Goal: Task Accomplishment & Management: Manage account settings

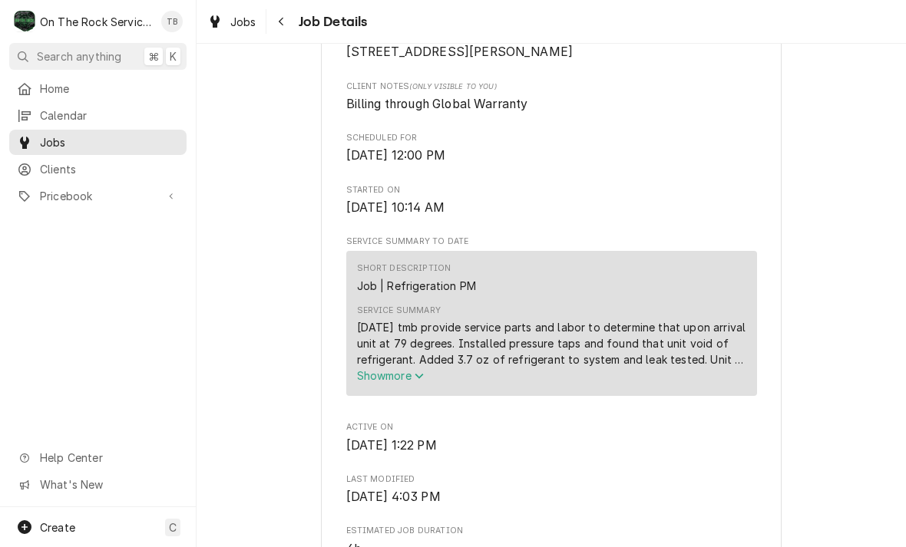
scroll to position [405, 0]
click at [409, 382] on button "Show more" at bounding box center [551, 374] width 389 height 16
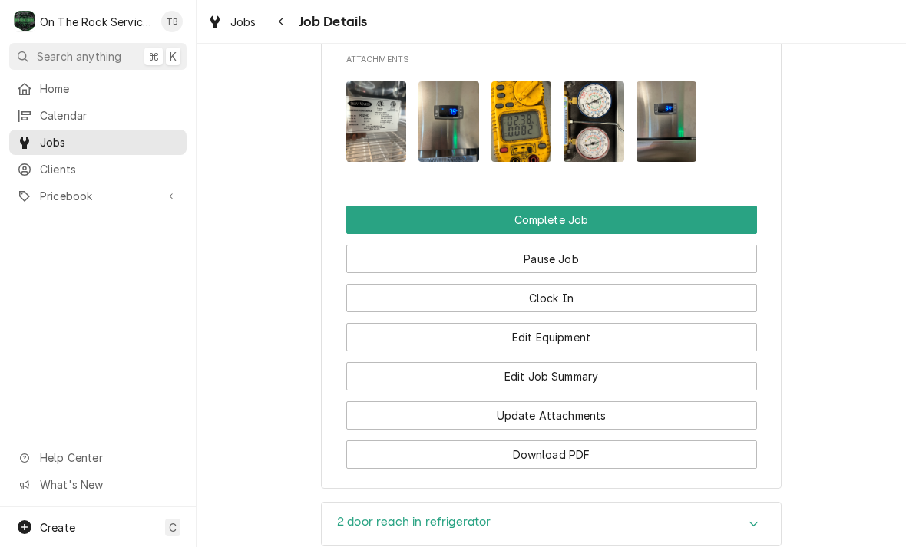
scroll to position [1845, 0]
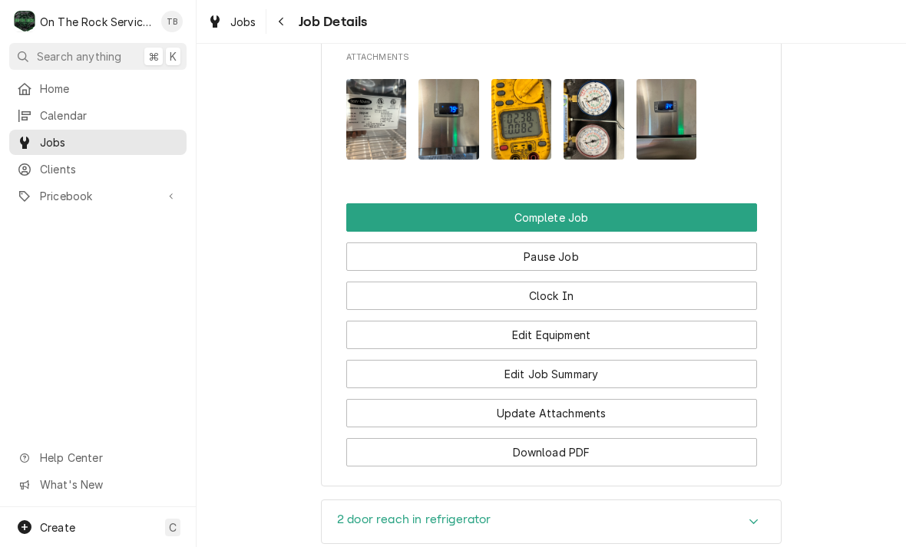
click at [608, 360] on button "Edit Job Summary" at bounding box center [551, 374] width 411 height 28
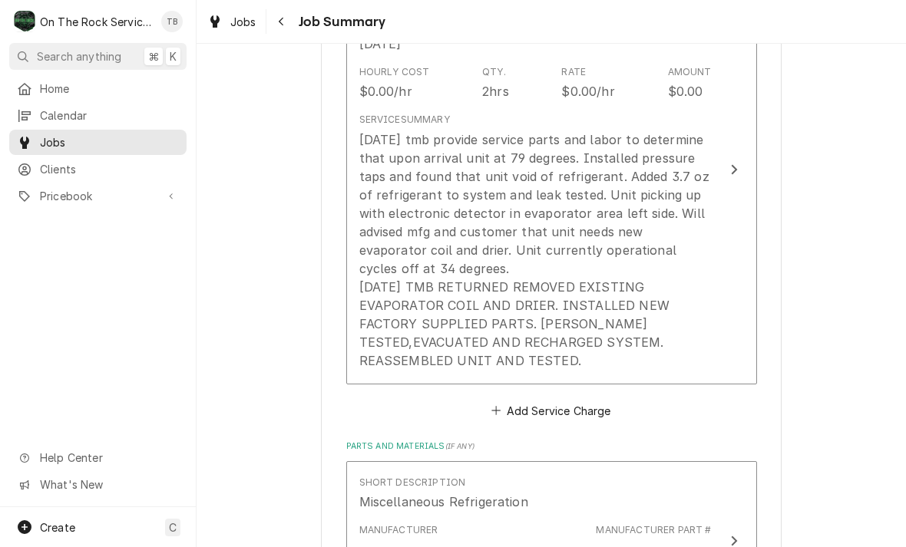
click at [644, 364] on div "8/18/25 tmb provide service parts and labor to determine that upon arrival unit…" at bounding box center [535, 249] width 352 height 239
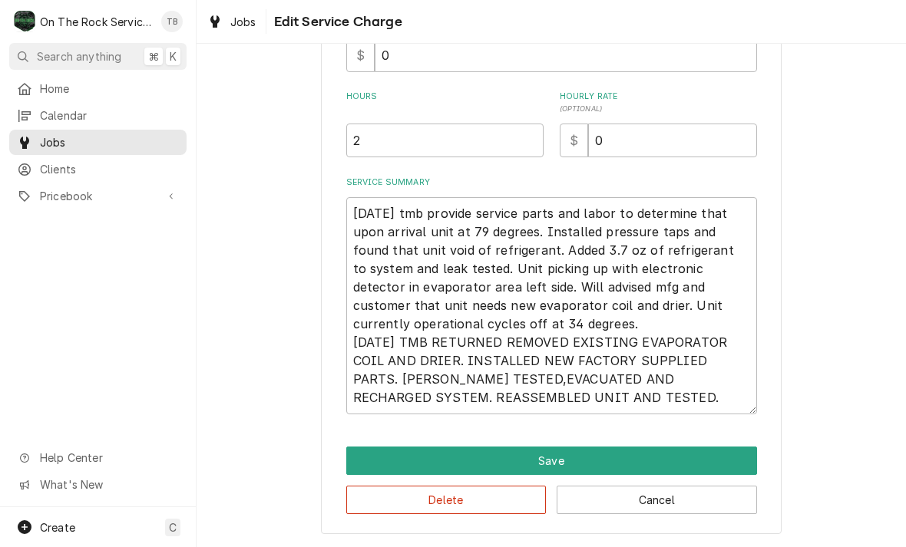
scroll to position [381, 0]
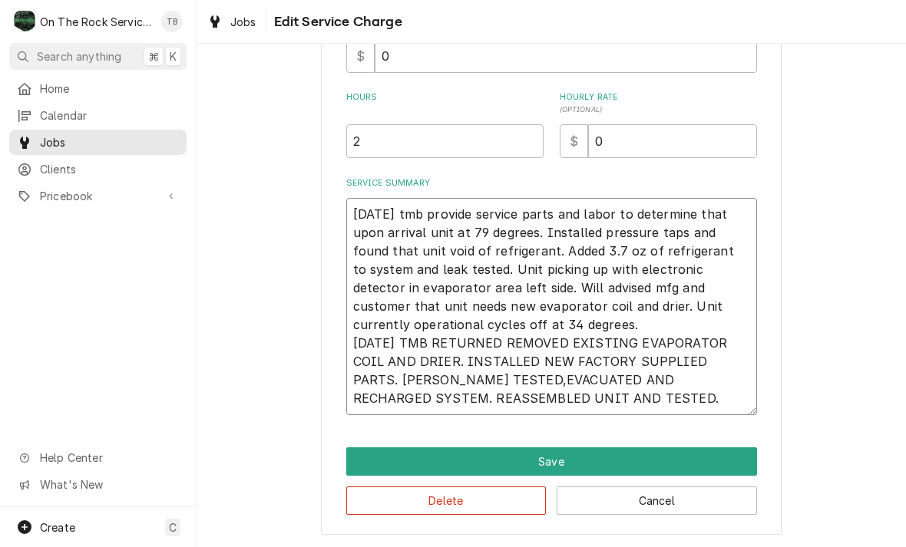
click at [516, 403] on textarea "8/18/25 tmb provide service parts and labor to determine that upon arrival unit…" at bounding box center [551, 306] width 411 height 217
type textarea "x"
type textarea "8/18/25 tmb provide service parts and labor to determine that upon arrival unit…"
type textarea "x"
type textarea "8/18/25 tmb provide service parts and labor to determine that upon arrival unit…"
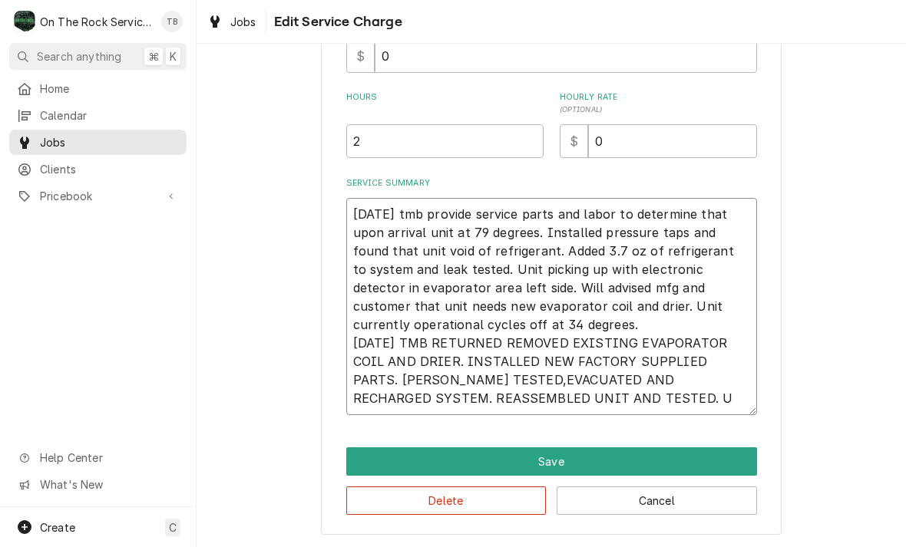
type textarea "x"
type textarea "8/18/25 tmb provide service parts and labor to determine that upon arrival unit…"
type textarea "x"
type textarea "8/18/25 tmb provide service parts and labor to determine that upon arrival unit…"
type textarea "x"
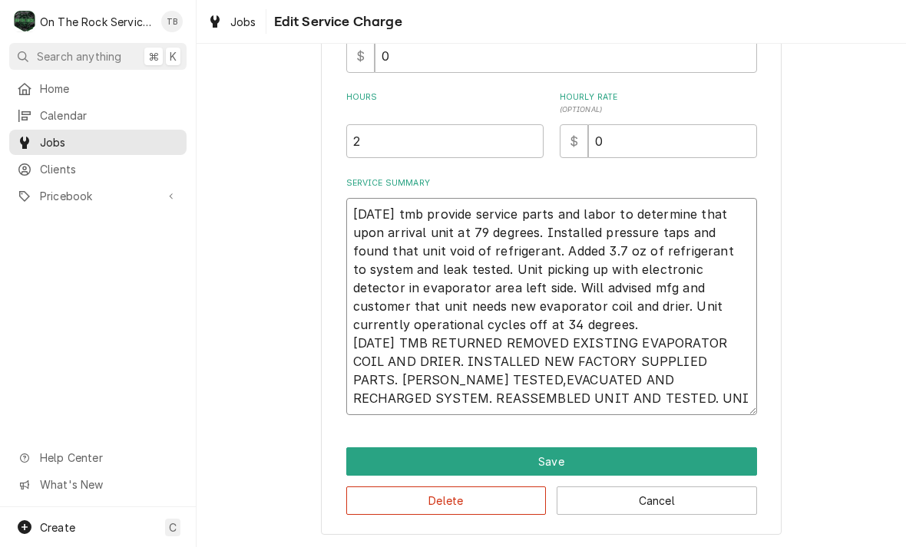
type textarea "8/18/25 tmb provide service parts and labor to determine that upon arrival unit…"
type textarea "x"
type textarea "8/18/25 tmb provide service parts and labor to determine that upon arrival unit…"
type textarea "x"
type textarea "8/18/25 tmb provide service parts and labor to determine that upon arrival unit…"
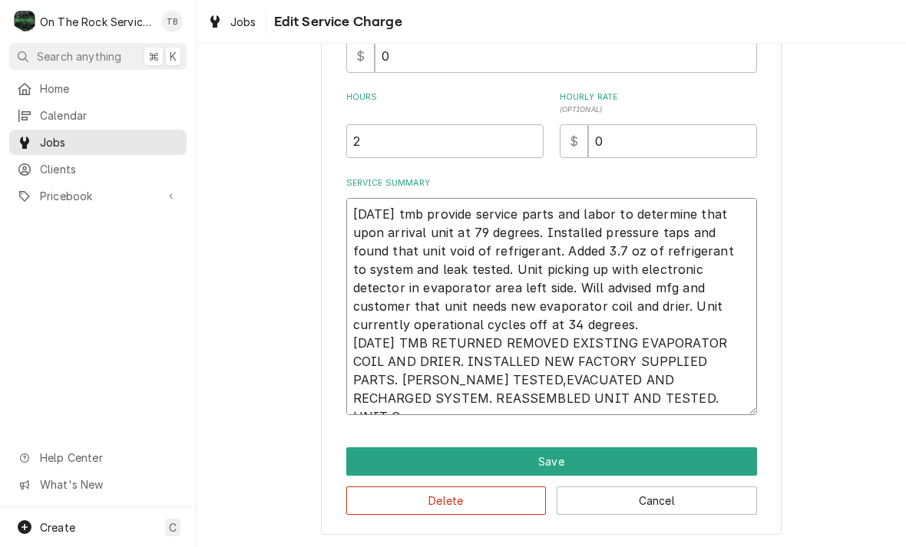
type textarea "x"
type textarea "8/18/25 tmb provide service parts and labor to determine that upon arrival unit…"
type textarea "x"
type textarea "8/18/25 tmb provide service parts and labor to determine that upon arrival unit…"
type textarea "x"
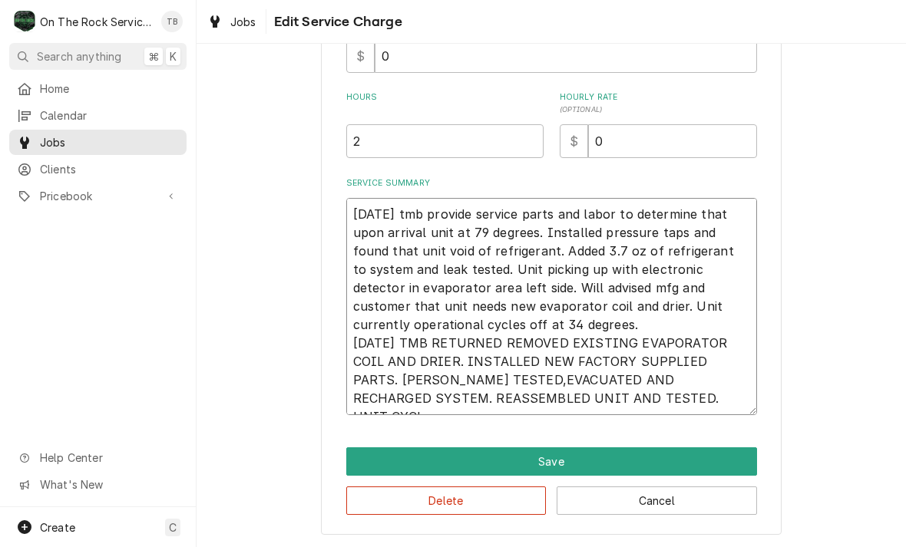
type textarea "8/18/25 tmb provide service parts and labor to determine that upon arrival unit…"
type textarea "x"
type textarea "8/18/25 tmb provide service parts and labor to determine that upon arrival unit…"
type textarea "x"
type textarea "8/18/25 tmb provide service parts and labor to determine that upon arrival unit…"
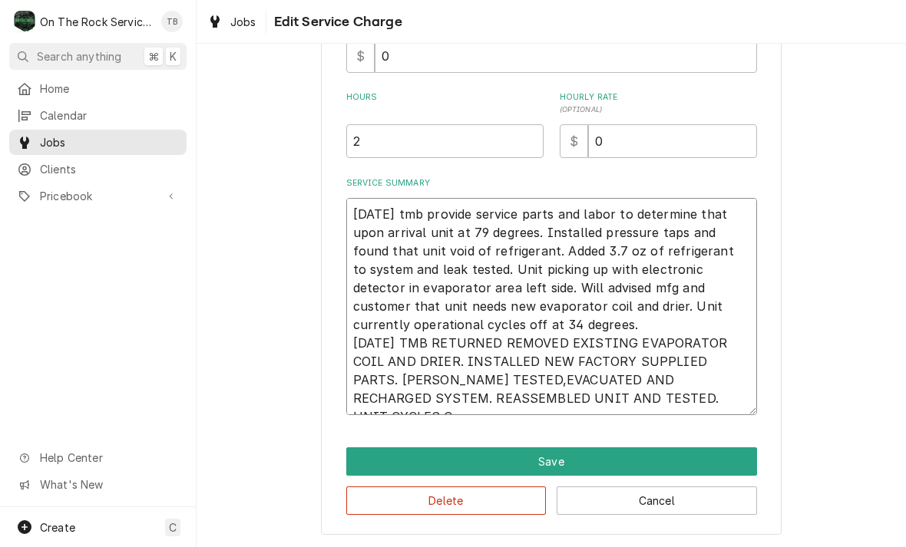
type textarea "x"
type textarea "8/18/25 tmb provide service parts and labor to determine that upon arrival unit…"
type textarea "x"
type textarea "8/18/25 tmb provide service parts and labor to determine that upon arrival unit…"
type textarea "x"
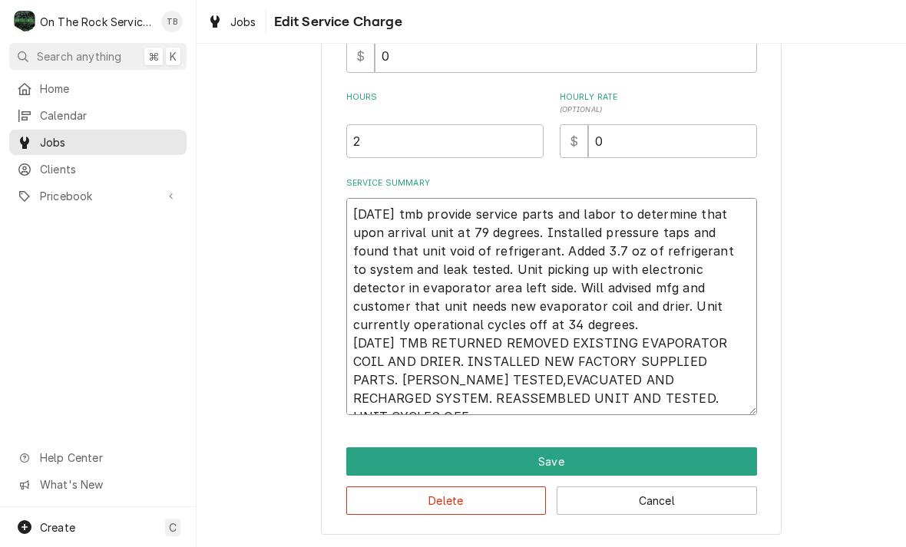
type textarea "8/18/25 tmb provide service parts and labor to determine that upon arrival unit…"
type textarea "x"
type textarea "8/18/25 tmb provide service parts and labor to determine that upon arrival unit…"
type textarea "x"
type textarea "8/18/25 tmb provide service parts and labor to determine that upon arrival unit…"
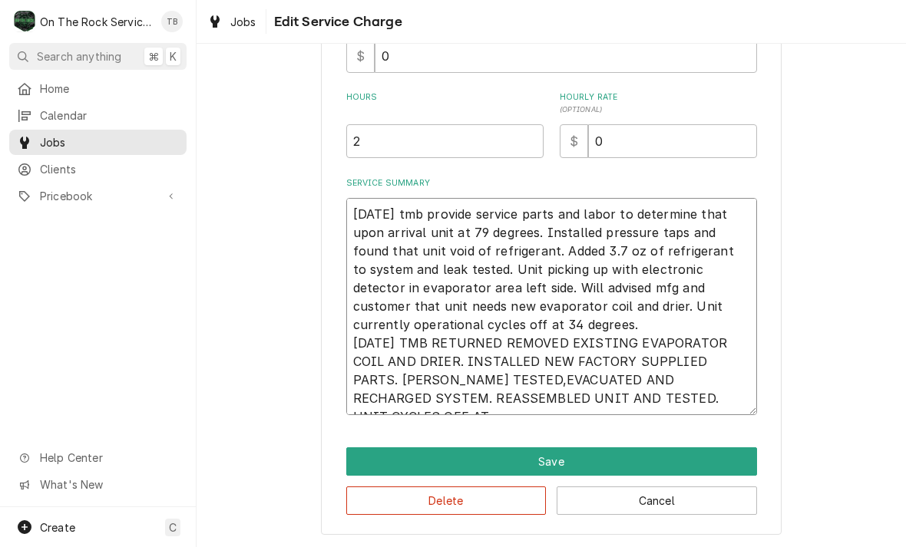
type textarea "x"
type textarea "8/18/25 tmb provide service parts and labor to determine that upon arrival unit…"
type textarea "x"
type textarea "8/18/25 tmb provide service parts and labor to determine that upon arrival unit…"
type textarea "x"
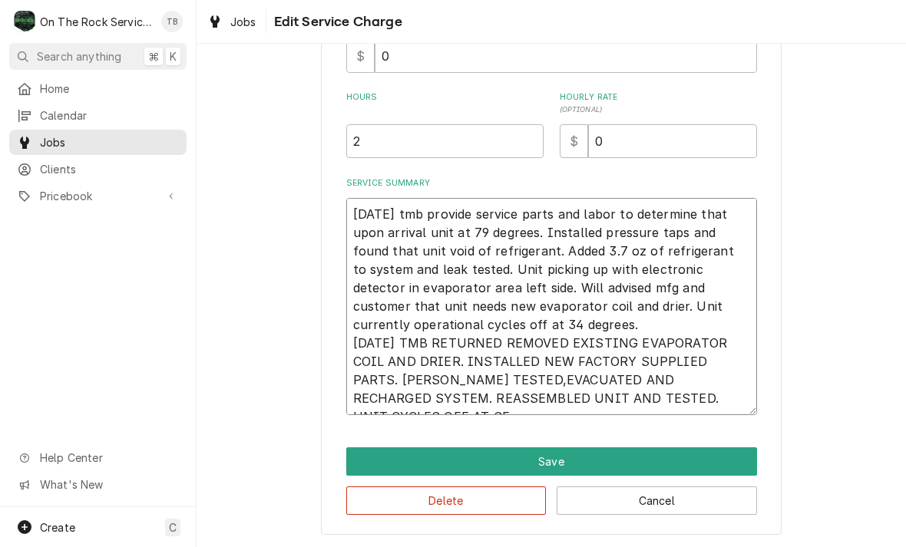
type textarea "8/18/25 tmb provide service parts and labor to determine that upon arrival unit…"
type textarea "x"
type textarea "8/18/25 tmb provide service parts and labor to determine that upon arrival unit…"
type textarea "x"
type textarea "8/18/25 tmb provide service parts and labor to determine that upon arrival unit…"
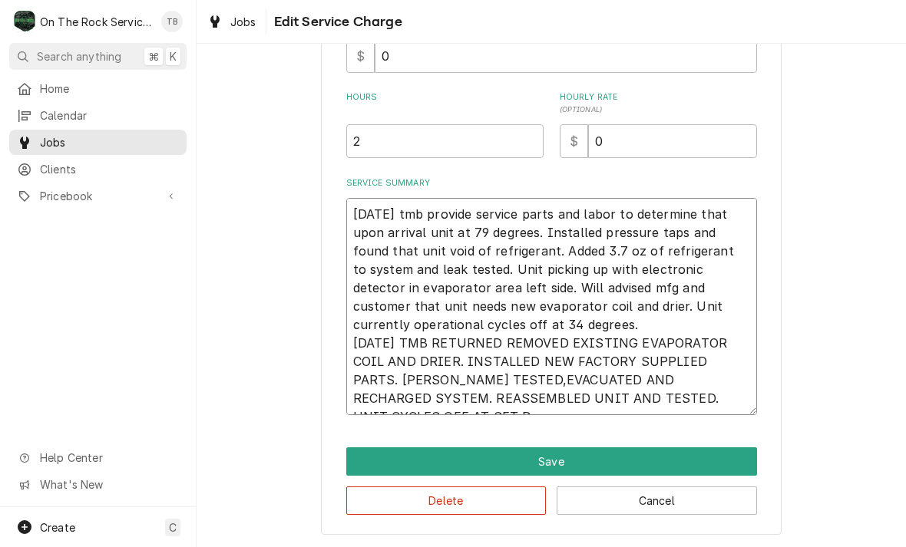
type textarea "x"
type textarea "8/18/25 tmb provide service parts and labor to determine that upon arrival unit…"
type textarea "x"
type textarea "8/18/25 tmb provide service parts and labor to determine that upon arrival unit…"
type textarea "x"
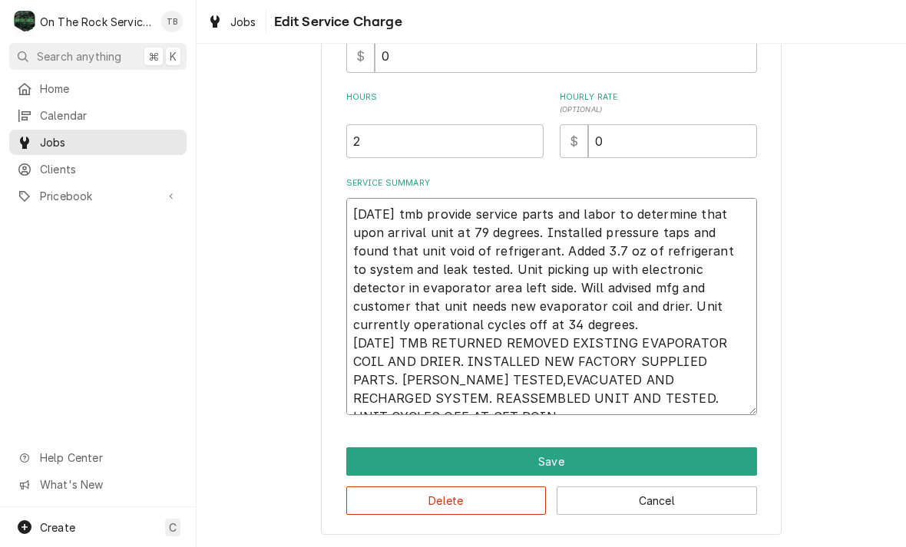
type textarea "8/18/25 tmb provide service parts and labor to determine that upon arrival unit…"
type textarea "x"
type textarea "8/18/25 tmb provide service parts and labor to determine that upon arrival unit…"
type textarea "x"
type textarea "8/18/25 tmb provide service parts and labor to determine that upon arrival unit…"
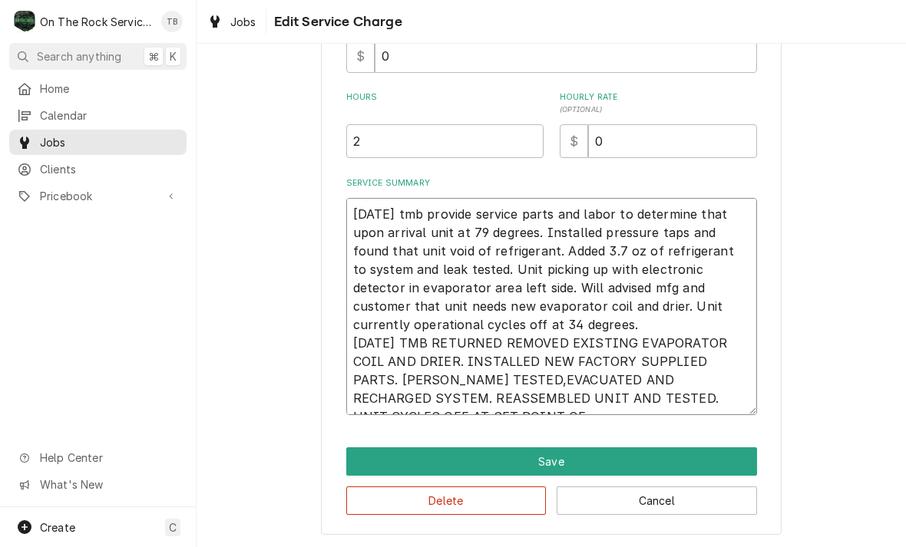
type textarea "x"
type textarea "8/18/25 tmb provide service parts and labor to determine that upon arrival unit…"
type textarea "x"
type textarea "8/18/25 tmb provide service parts and labor to determine that upon arrival unit…"
type textarea "x"
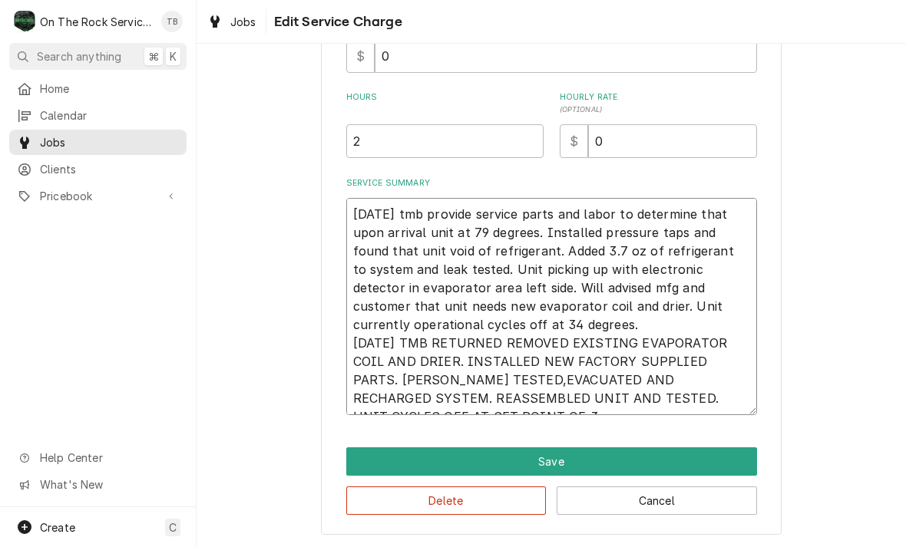
type textarea "8/18/25 tmb provide service parts and labor to determine that upon arrival unit…"
type textarea "x"
type textarea "8/18/25 tmb provide service parts and labor to determine that upon arrival unit…"
type textarea "x"
type textarea "8/18/25 tmb provide service parts and labor to determine that upon arrival unit…"
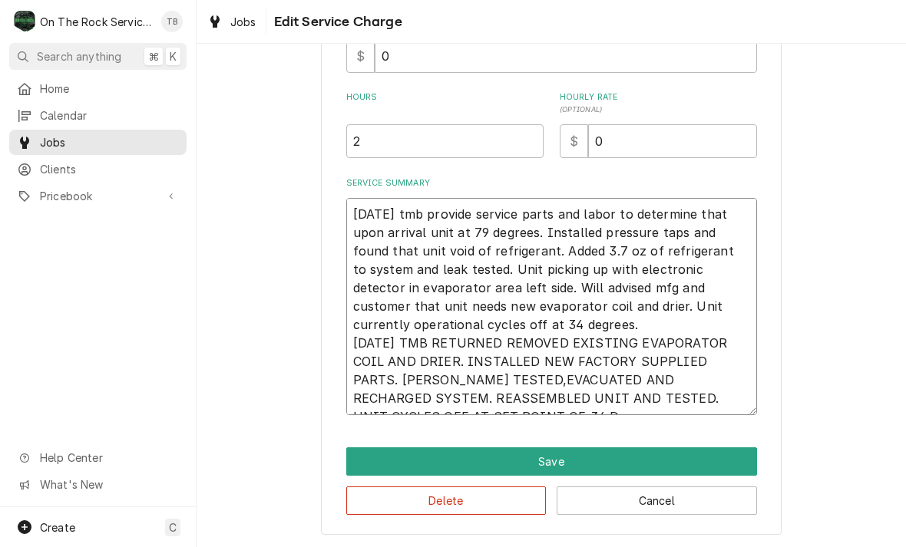
type textarea "x"
type textarea "8/18/25 tmb provide service parts and labor to determine that upon arrival unit…"
type textarea "x"
type textarea "8/18/25 tmb provide service parts and labor to determine that upon arrival unit…"
type textarea "x"
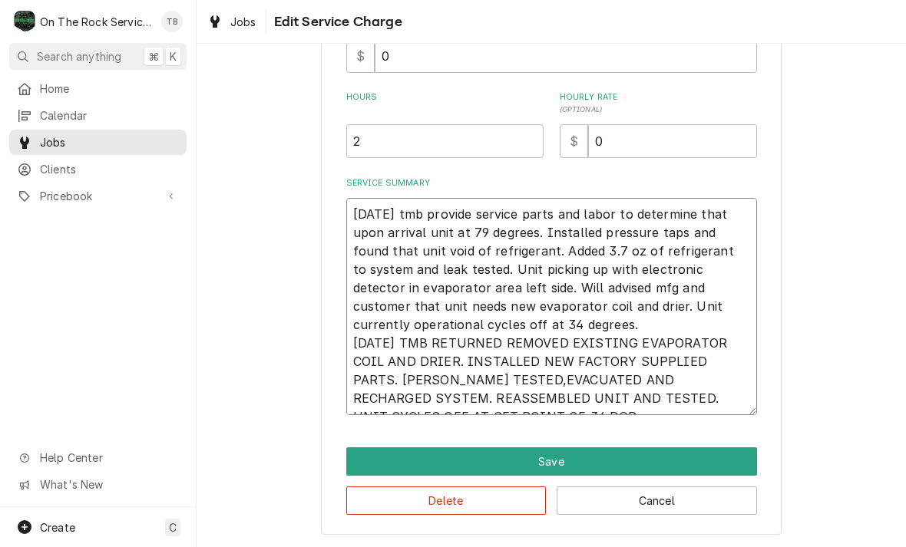
type textarea "8/18/25 tmb provide service parts and labor to determine that upon arrival unit…"
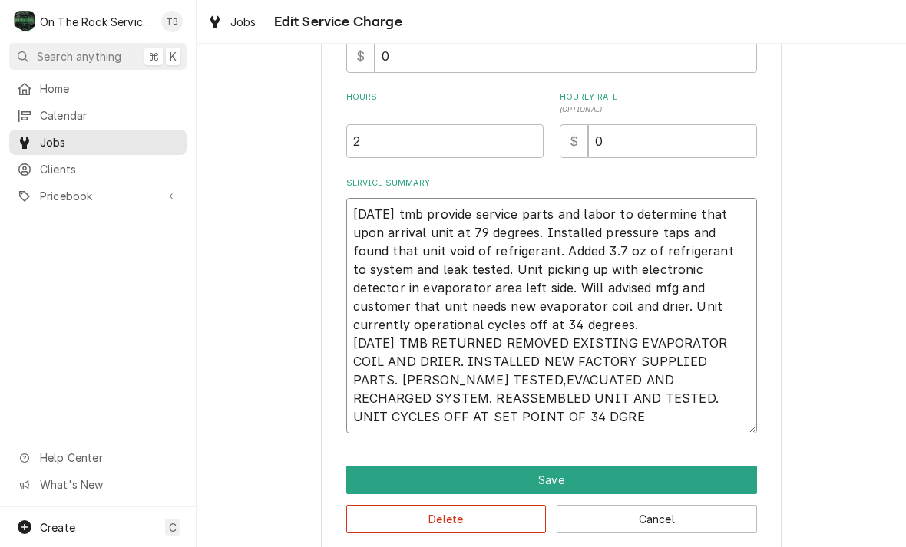
type textarea "x"
type textarea "8/18/25 tmb provide service parts and labor to determine that upon arrival unit…"
type textarea "x"
type textarea "8/18/25 tmb provide service parts and labor to determine that upon arrival unit…"
type textarea "x"
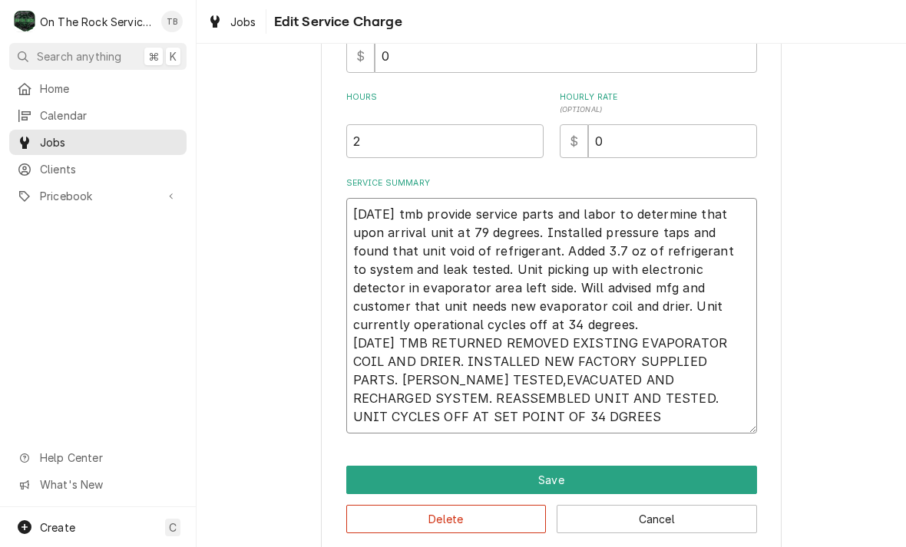
type textarea "8/18/25 tmb provide service parts and labor to determine that upon arrival unit…"
type textarea "x"
type textarea "8/18/25 tmb provide service parts and labor to determine that upon arrival unit…"
type textarea "x"
type textarea "8/18/25 tmb provide service parts and labor to determine that upon arrival unit…"
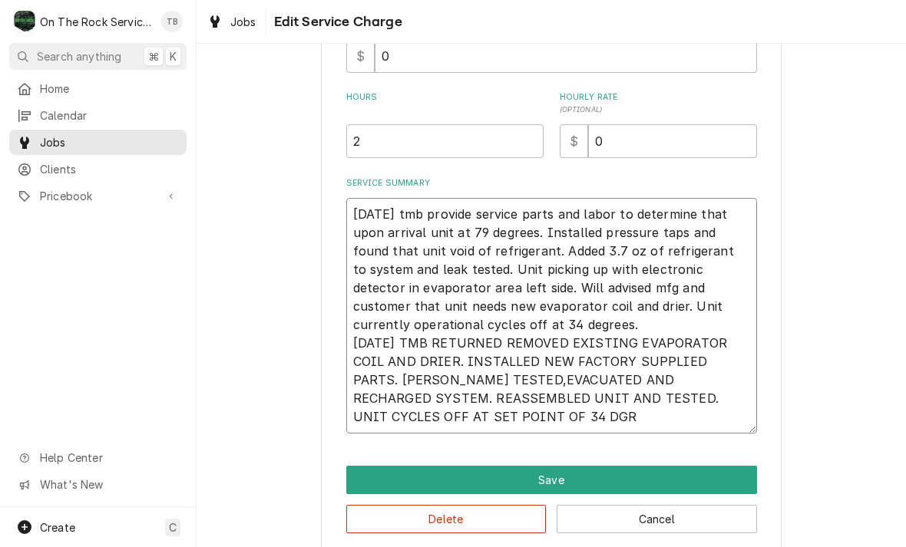
type textarea "x"
type textarea "8/18/25 tmb provide service parts and labor to determine that upon arrival unit…"
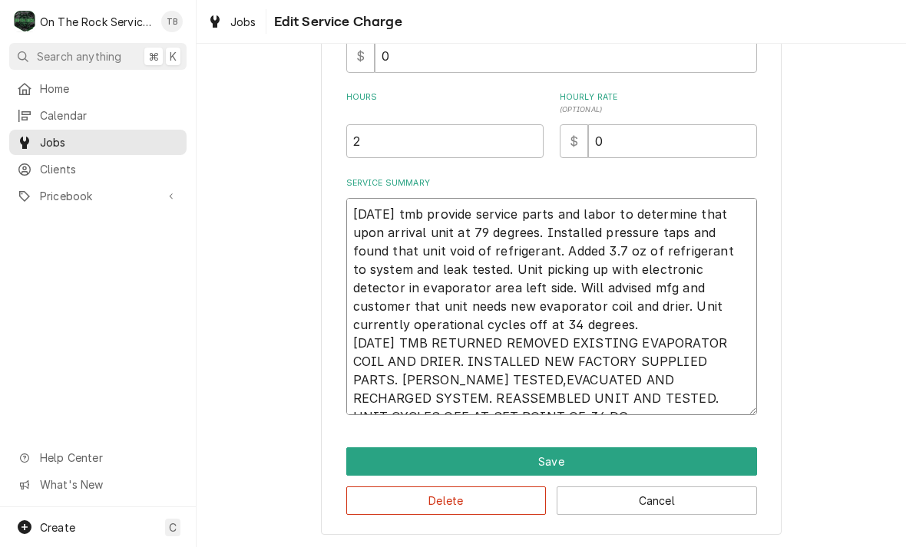
type textarea "x"
type textarea "8/18/25 tmb provide service parts and labor to determine that upon arrival unit…"
type textarea "x"
type textarea "8/18/25 tmb provide service parts and labor to determine that upon arrival unit…"
type textarea "x"
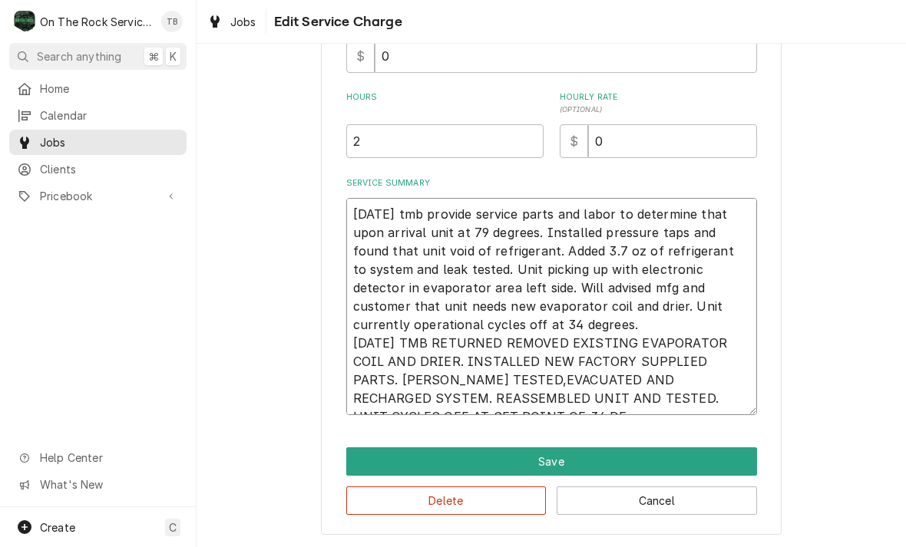
type textarea "8/18/25 tmb provide service parts and labor to determine that upon arrival unit…"
type textarea "x"
type textarea "8/18/25 tmb provide service parts and labor to determine that upon arrival unit…"
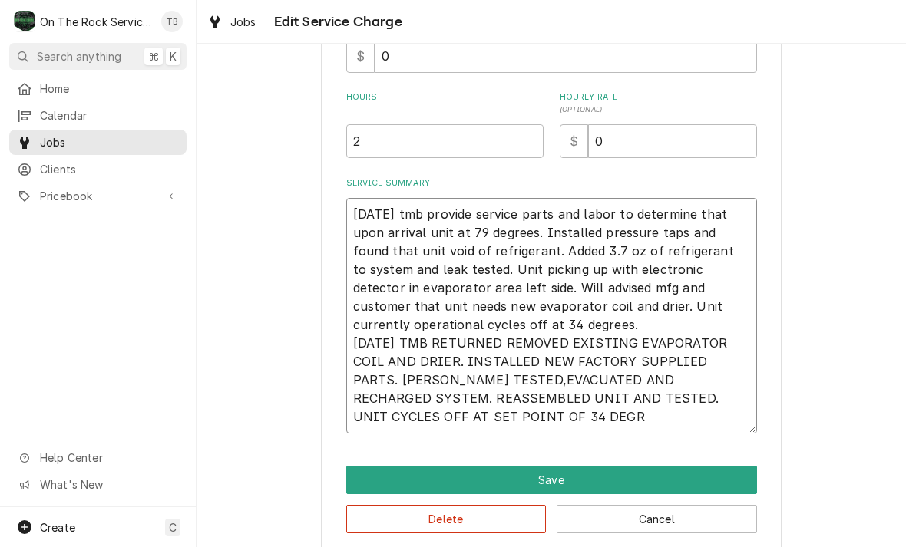
type textarea "x"
type textarea "8/18/25 tmb provide service parts and labor to determine that upon arrival unit…"
type textarea "x"
type textarea "8/18/25 tmb provide service parts and labor to determine that upon arrival unit…"
type textarea "x"
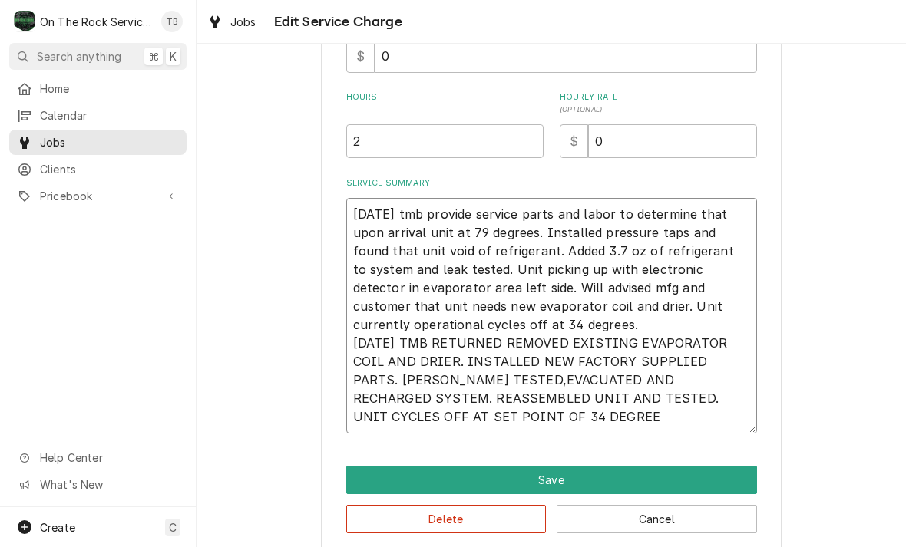
type textarea "8/18/25 tmb provide service parts and labor to determine that upon arrival unit…"
type textarea "x"
type textarea "8/18/25 tmb provide service parts and labor to determine that upon arrival unit…"
type textarea "x"
type textarea "8/18/25 tmb provide service parts and labor to determine that upon arrival unit…"
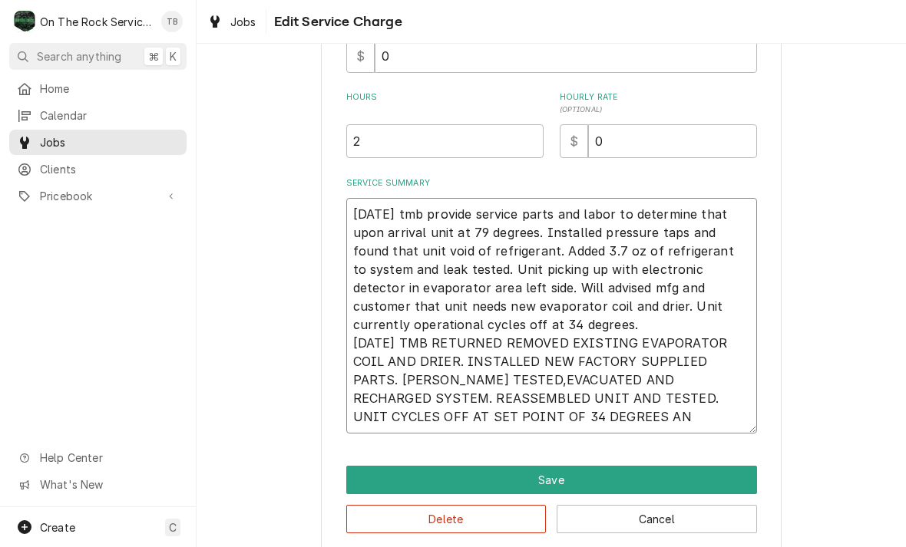
type textarea "x"
type textarea "8/18/25 tmb provide service parts and labor to determine that upon arrival unit…"
type textarea "x"
type textarea "8/18/25 tmb provide service parts and labor to determine that upon arrival unit…"
type textarea "x"
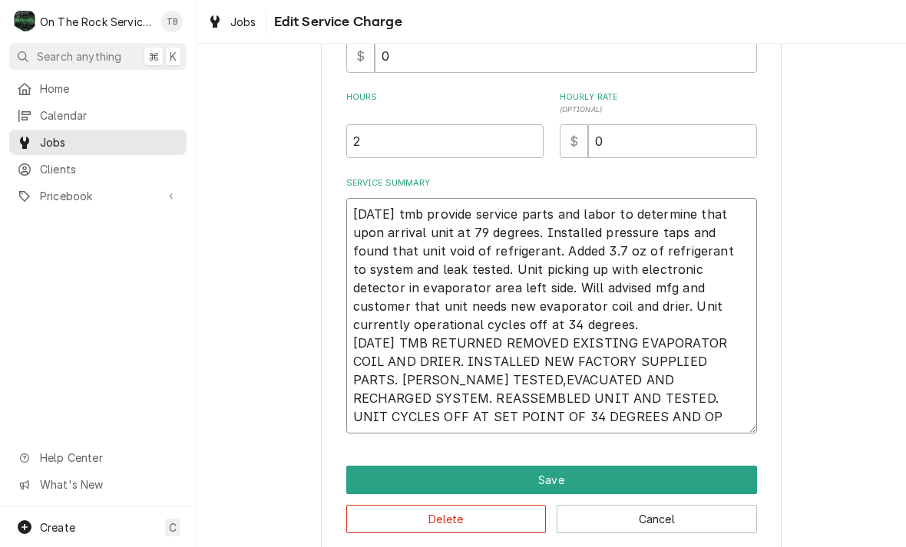
type textarea "8/18/25 tmb provide service parts and labor to determine that upon arrival unit…"
type textarea "x"
type textarea "8/18/25 tmb provide service parts and labor to determine that upon arrival unit…"
type textarea "x"
type textarea "8/18/25 tmb provide service parts and labor to determine that upon arrival unit…"
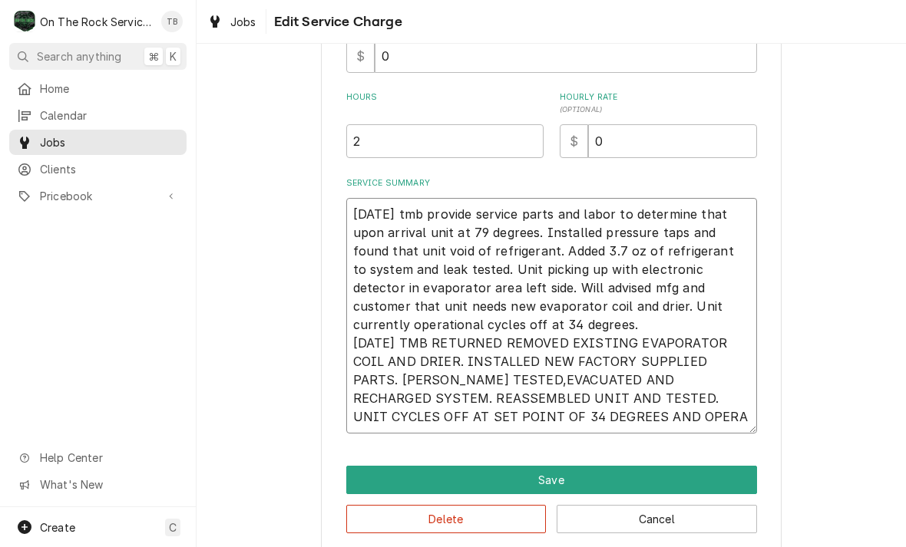
type textarea "x"
type textarea "8/18/25 tmb provide service parts and labor to determine that upon arrival unit…"
type textarea "x"
type textarea "8/18/25 tmb provide service parts and labor to determine that upon arrival unit…"
type textarea "x"
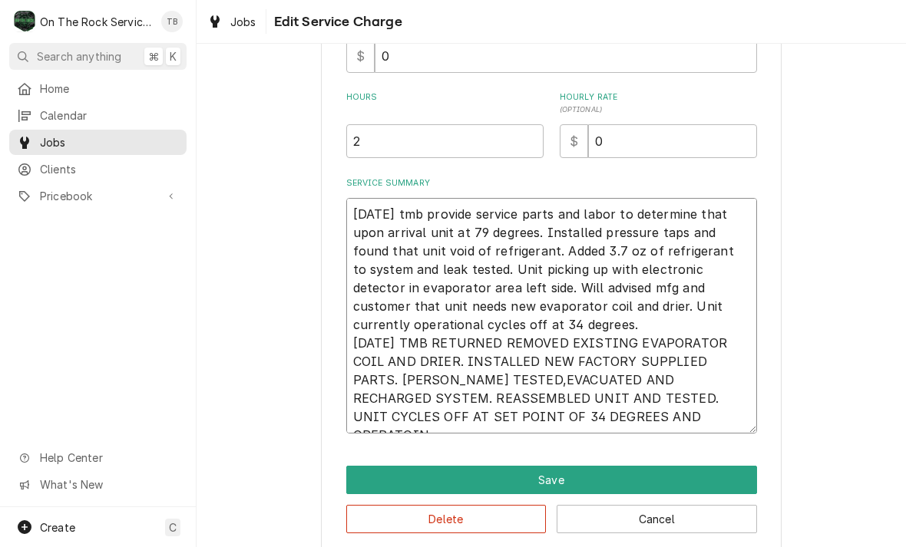
type textarea "8/18/25 tmb provide service parts and labor to determine that upon arrival unit…"
type textarea "x"
type textarea "8/18/25 tmb provide service parts and labor to determine that upon arrival unit…"
type textarea "x"
type textarea "8/18/25 tmb provide service parts and labor to determine that upon arrival unit…"
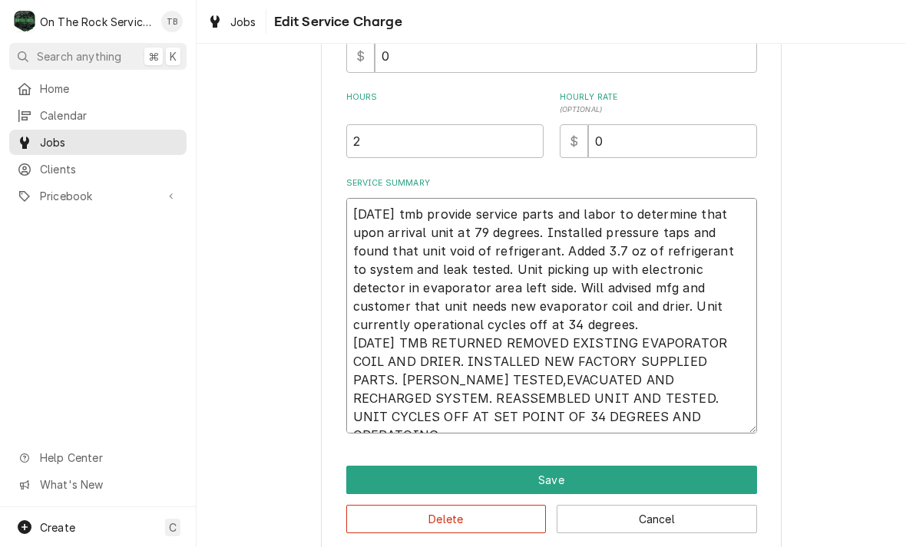
type textarea "x"
type textarea "8/18/25 tmb provide service parts and labor to determine that upon arrival unit…"
type textarea "x"
type textarea "8/18/25 tmb provide service parts and labor to determine that upon arrival unit…"
type textarea "x"
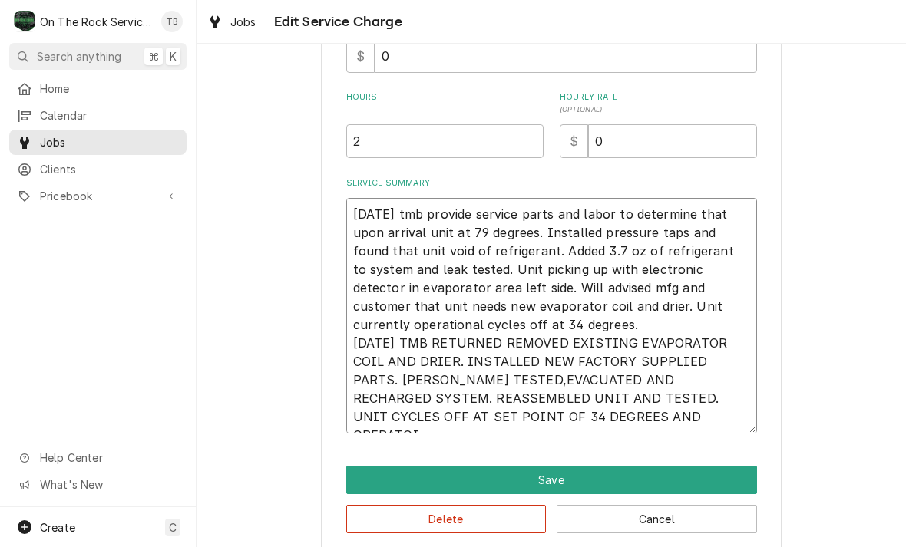
type textarea "8/18/25 tmb provide service parts and labor to determine that upon arrival unit…"
type textarea "x"
type textarea "8/18/25 tmb provide service parts and labor to determine that upon arrival unit…"
type textarea "x"
type textarea "8/18/25 tmb provide service parts and labor to determine that upon arrival unit…"
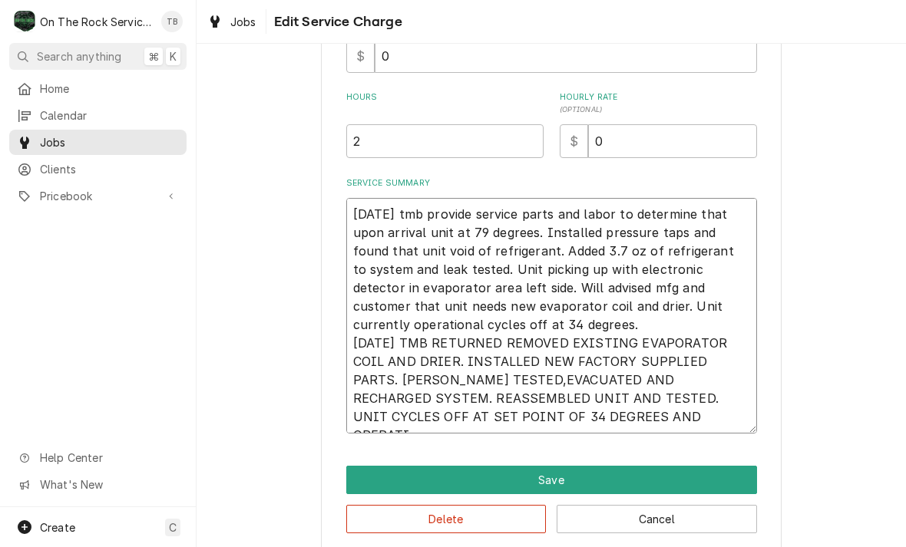
type textarea "x"
type textarea "8/18/25 tmb provide service parts and labor to determine that upon arrival unit…"
type textarea "x"
type textarea "8/18/25 tmb provide service parts and labor to determine that upon arrival unit…"
type textarea "x"
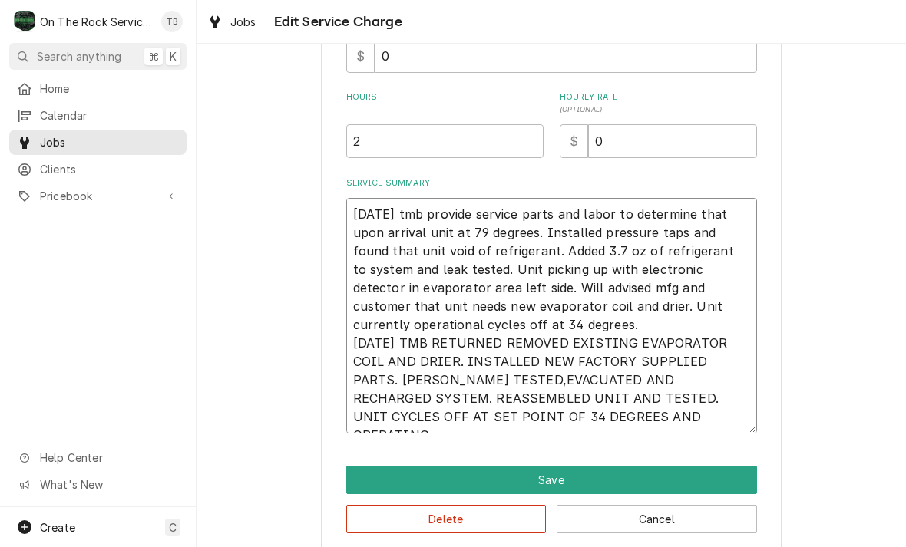
type textarea "8/18/25 tmb provide service parts and labor to determine that upon arrival unit…"
type textarea "x"
type textarea "8/18/25 tmb provide service parts and labor to determine that upon arrival unit…"
type textarea "x"
type textarea "8/18/25 tmb provide service parts and labor to determine that upon arrival unit…"
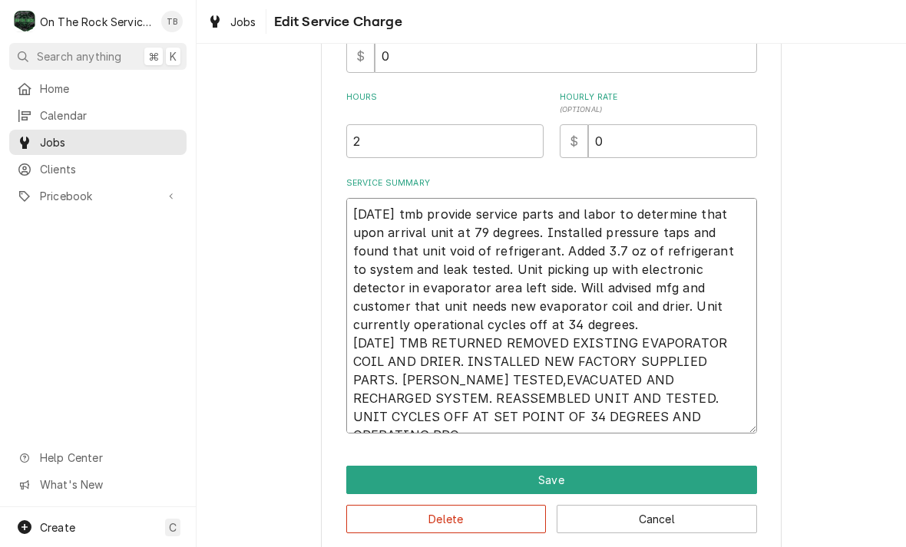
type textarea "x"
type textarea "8/18/25 tmb provide service parts and labor to determine that upon arrival unit…"
type textarea "x"
type textarea "8/18/25 tmb provide service parts and labor to determine that upon arrival unit…"
type textarea "x"
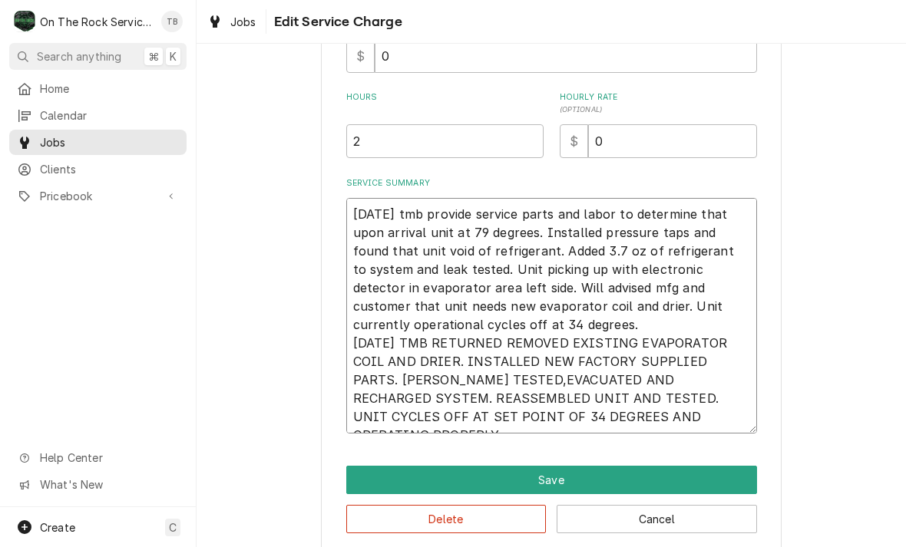
type textarea "8/18/25 tmb provide service parts and labor to determine that upon arrival unit…"
type textarea "x"
type textarea "8/18/25 tmb provide service parts and labor to determine that upon arrival unit…"
type textarea "x"
type textarea "8/18/25 tmb provide service parts and labor to determine that upon arrival unit…"
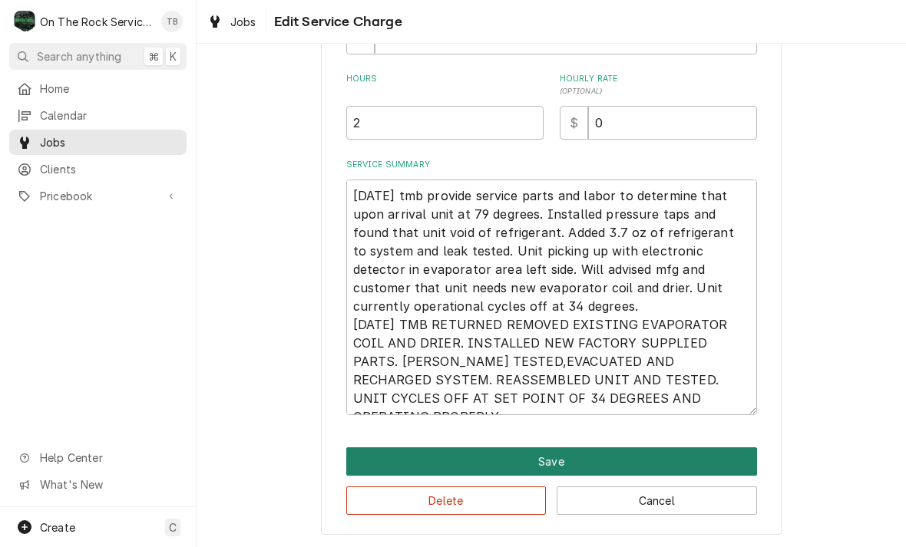
click at [542, 457] on button "Save" at bounding box center [551, 461] width 411 height 28
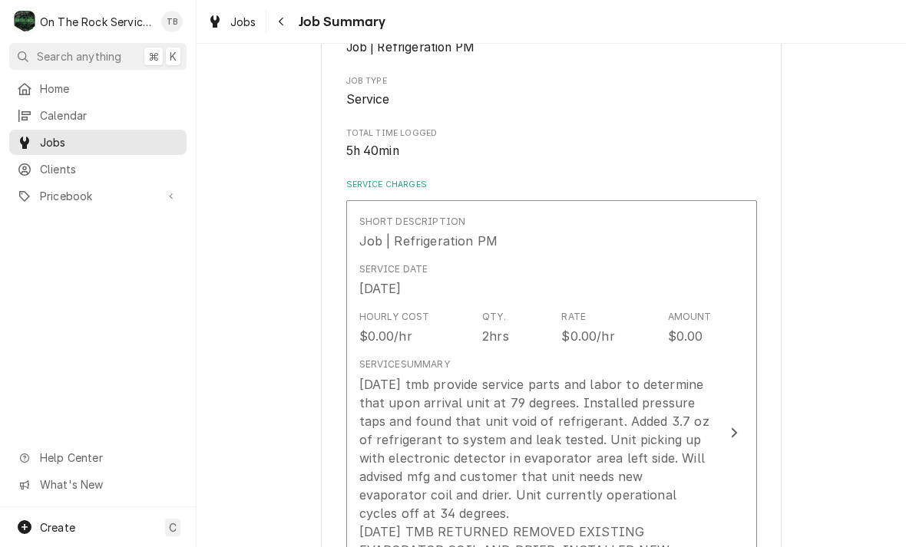
scroll to position [259, 0]
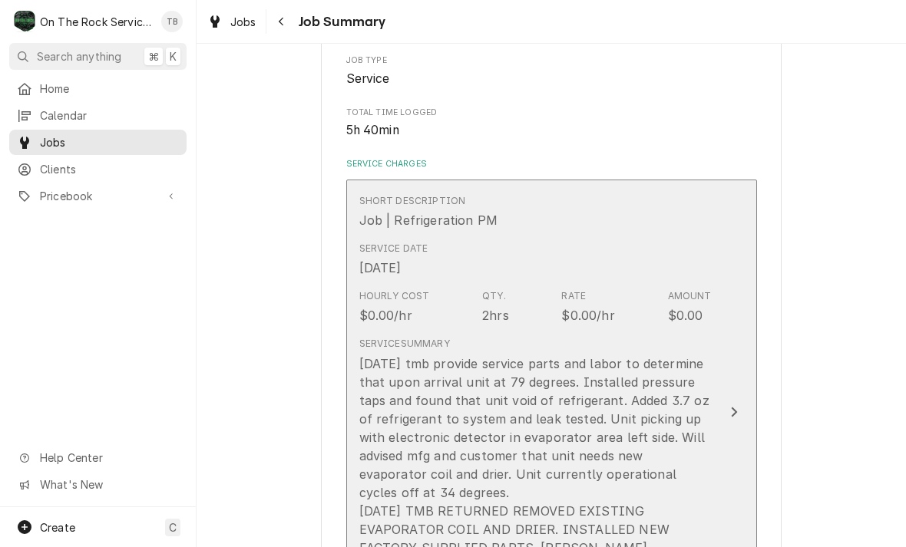
click at [531, 331] on div "Service Summary 8/18/25 tmb provide service parts and labor to determine that u…" at bounding box center [535, 483] width 352 height 305
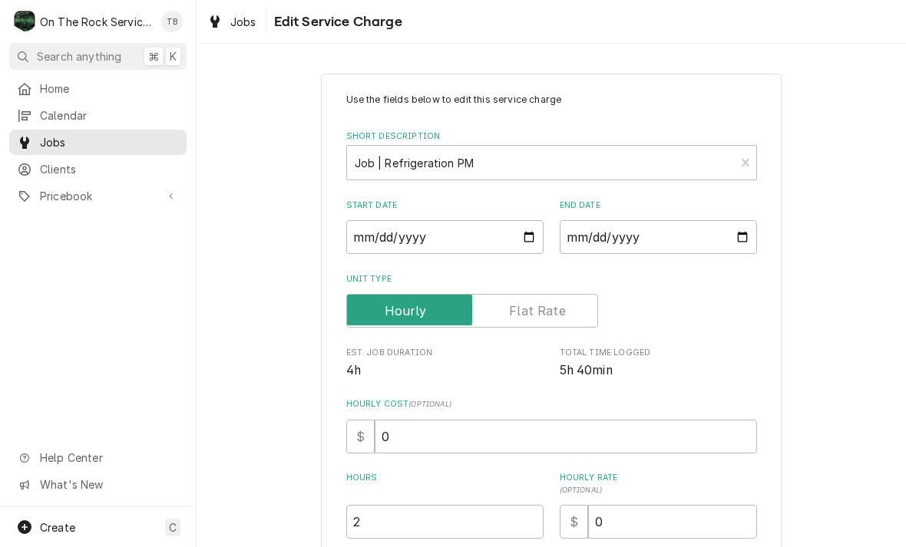
type textarea "x"
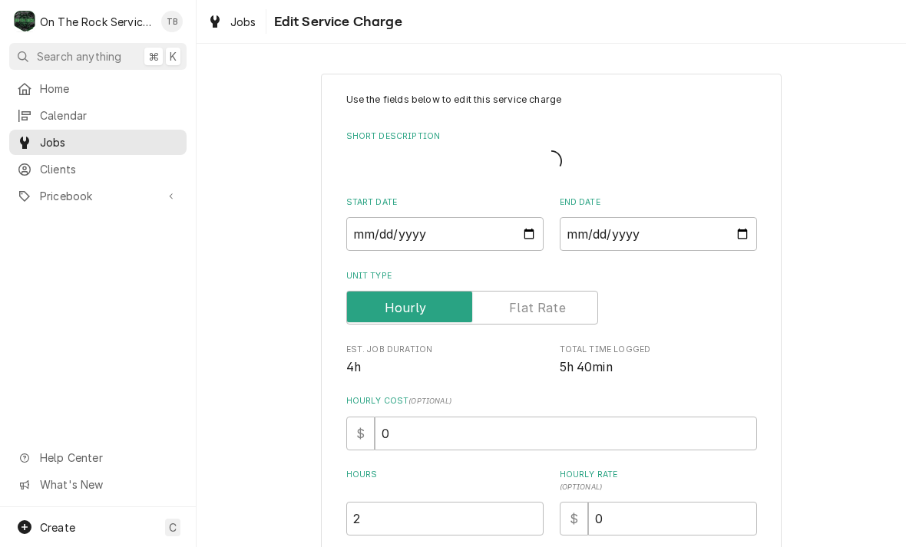
scroll to position [1, 0]
type textarea "x"
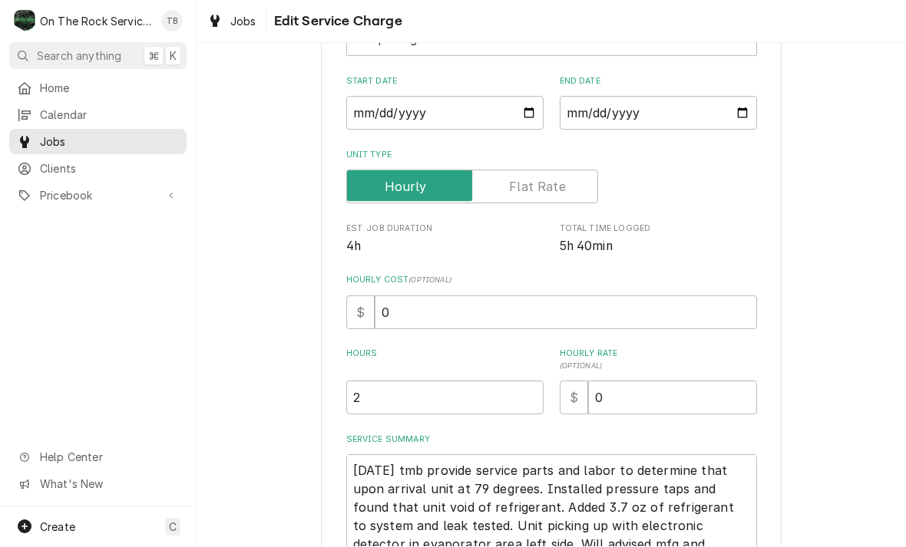
scroll to position [134, 0]
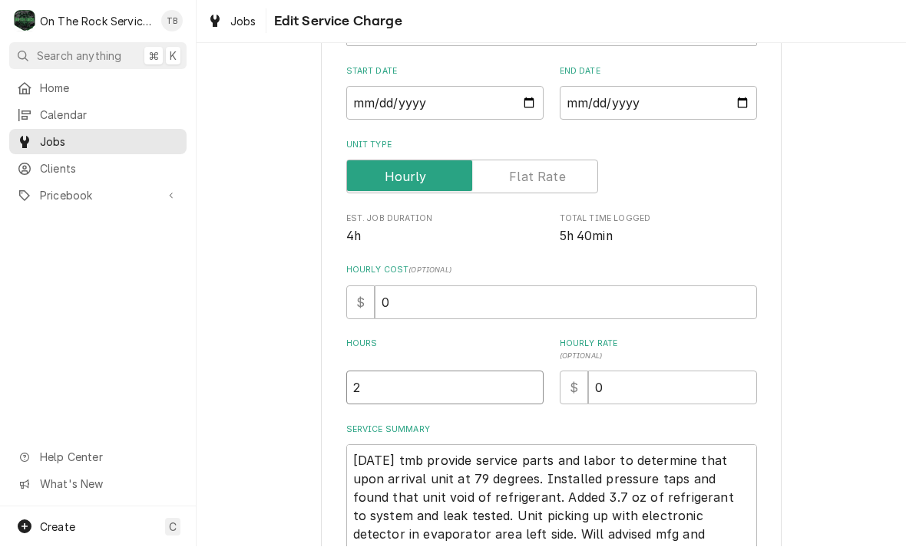
click at [397, 392] on input "2" at bounding box center [444, 388] width 197 height 34
type textarea "x"
type input "6"
type textarea "x"
type input "6"
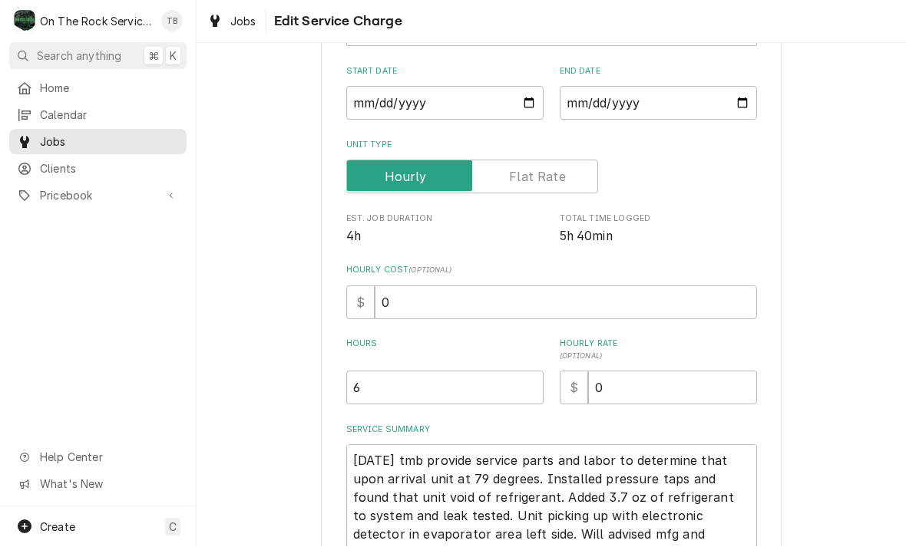
click at [873, 272] on div "Use the fields below to edit this service charge Short Description Job | Refrig…" at bounding box center [550, 369] width 709 height 887
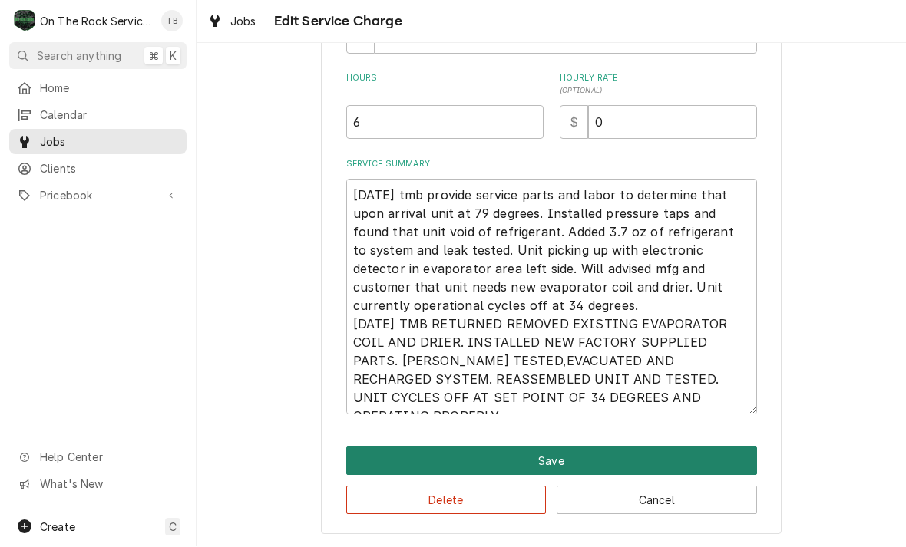
click at [538, 457] on button "Save" at bounding box center [551, 461] width 411 height 28
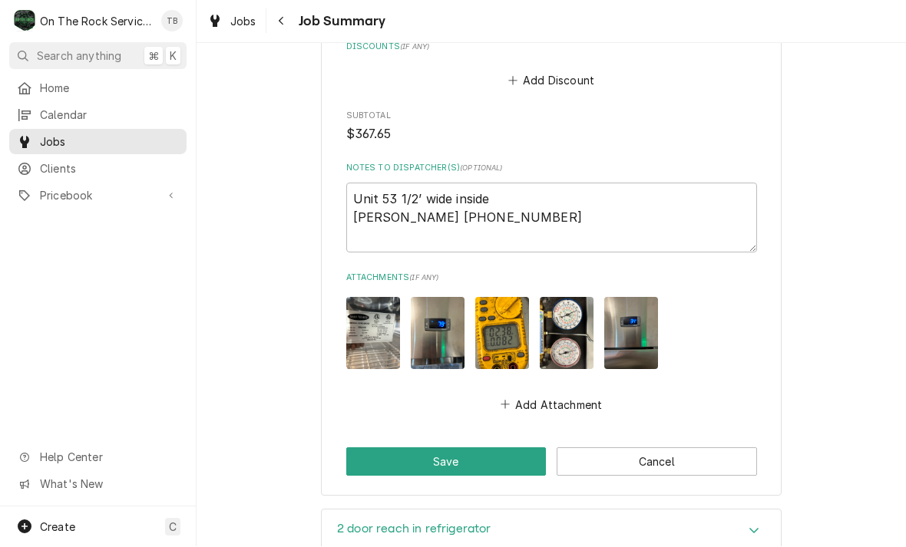
scroll to position [2131, 0]
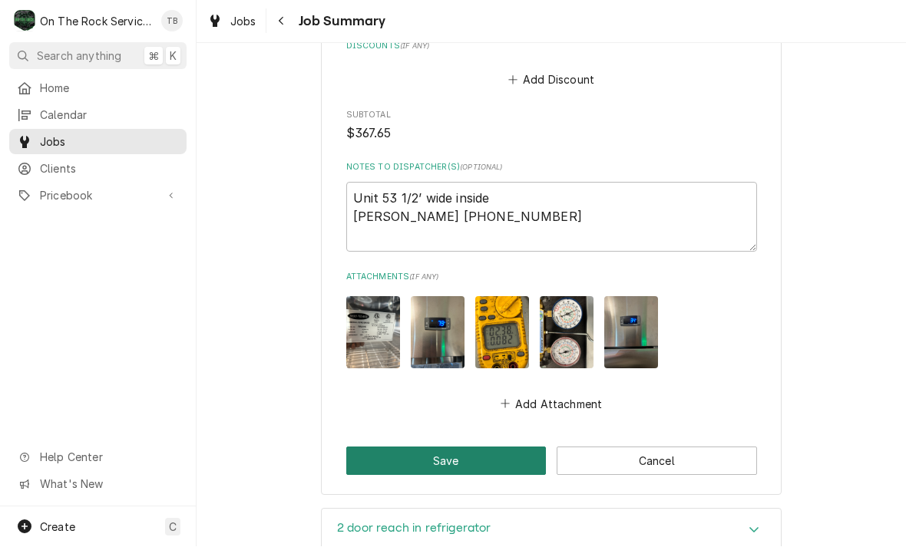
click at [441, 447] on button "Save" at bounding box center [446, 461] width 200 height 28
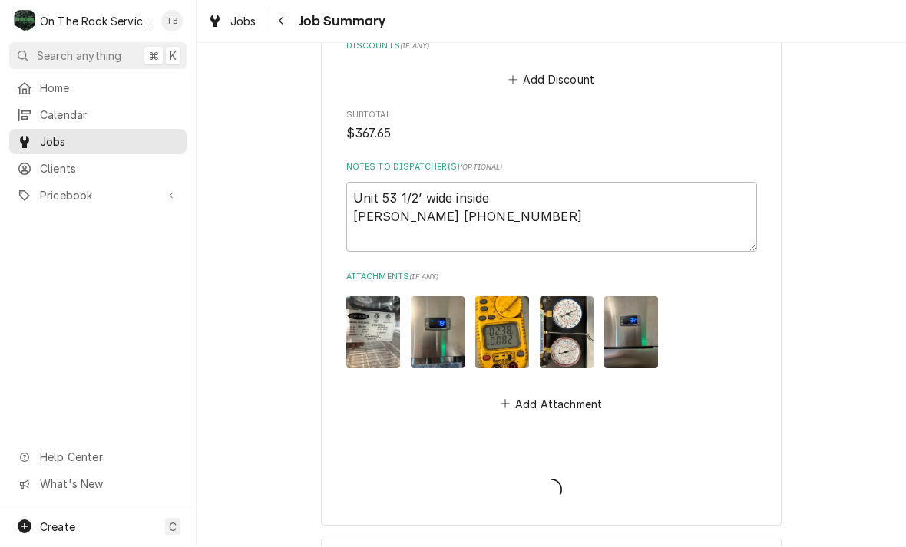
type textarea "x"
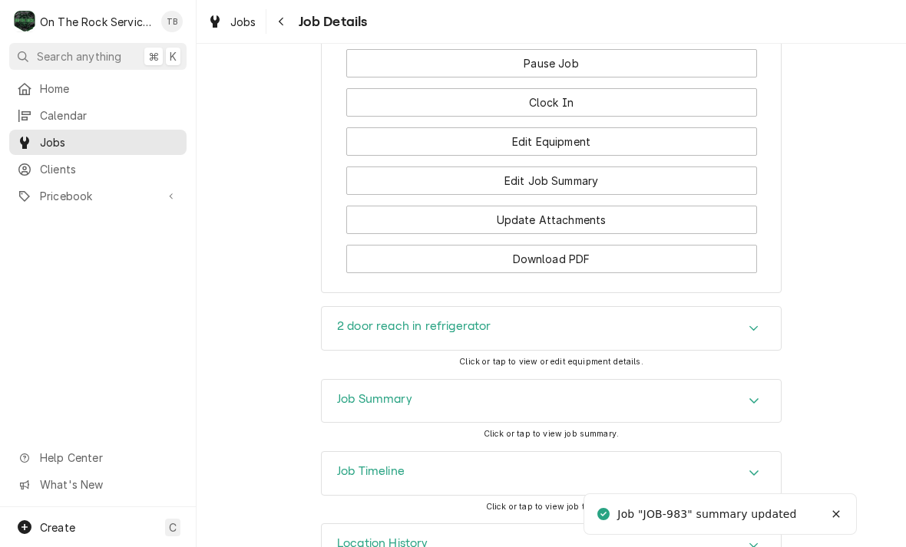
scroll to position [1925, 0]
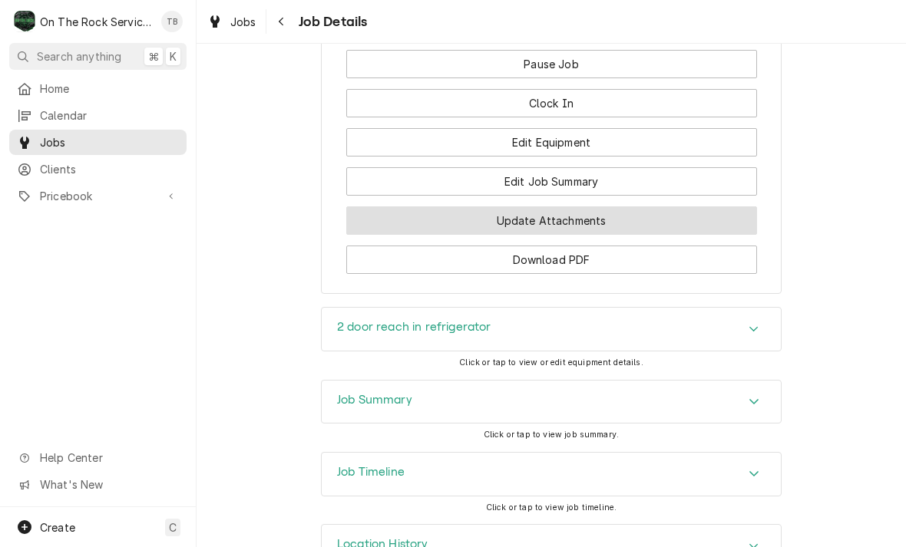
click at [579, 206] on button "Update Attachments" at bounding box center [551, 220] width 411 height 28
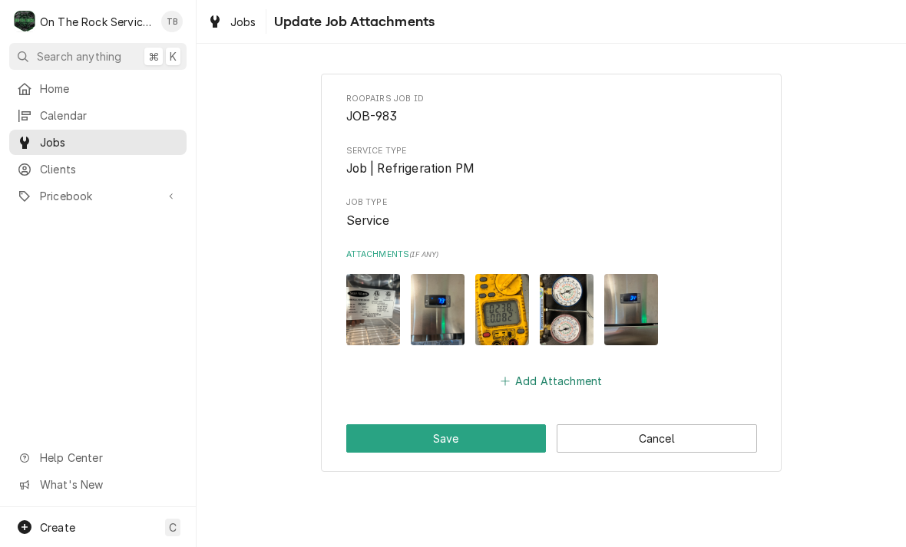
click at [556, 385] on button "Add Attachment" at bounding box center [550, 381] width 107 height 21
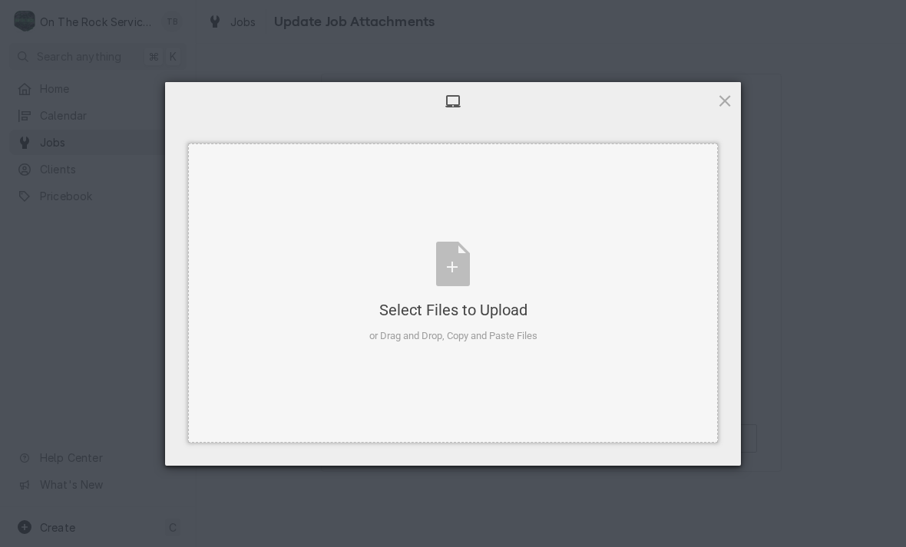
click at [468, 266] on div "Select Files to Upload or Drag and Drop, Copy and Paste Files" at bounding box center [453, 293] width 168 height 102
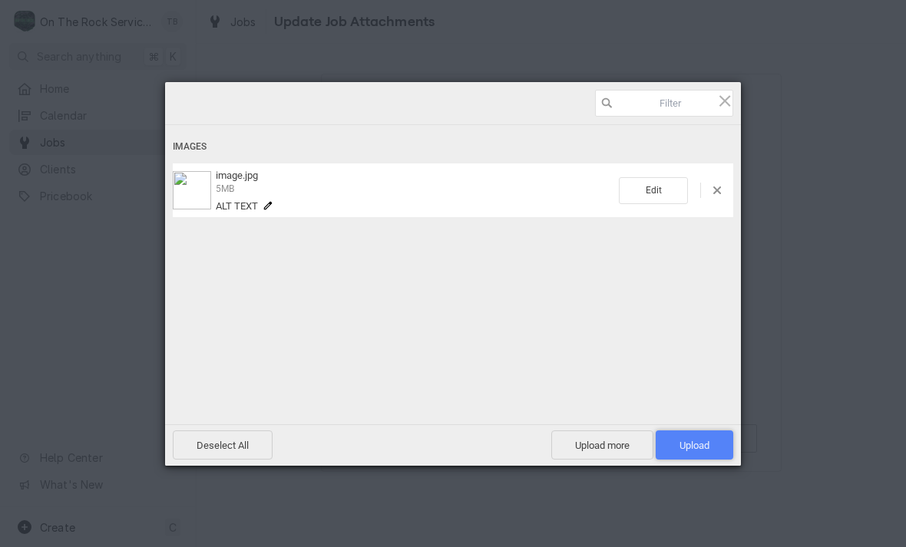
click at [698, 444] on span "Upload 1" at bounding box center [694, 446] width 30 height 12
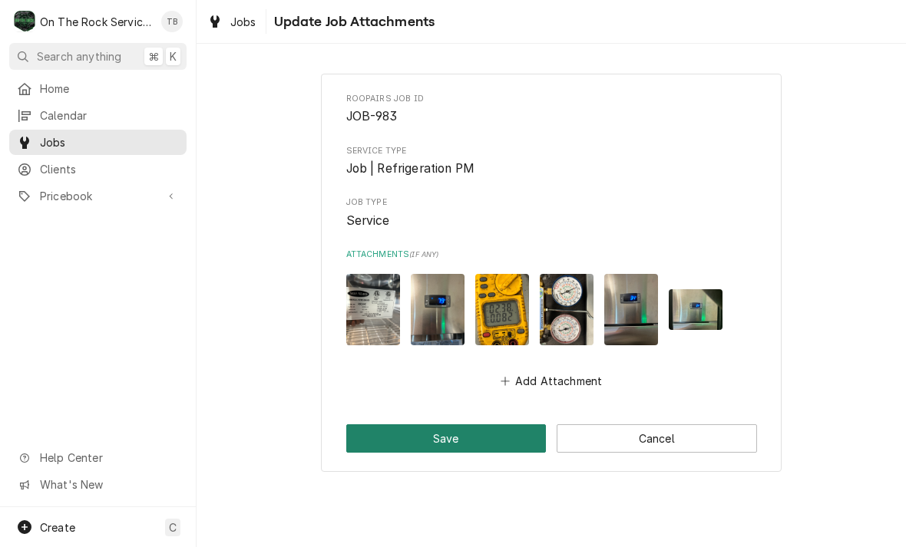
click at [449, 437] on button "Save" at bounding box center [446, 438] width 200 height 28
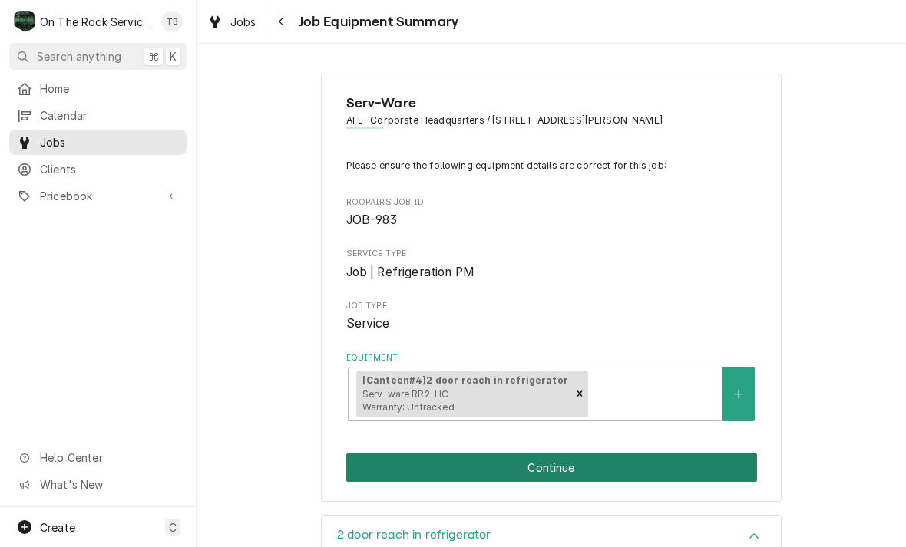
click at [651, 461] on button "Continue" at bounding box center [551, 468] width 411 height 28
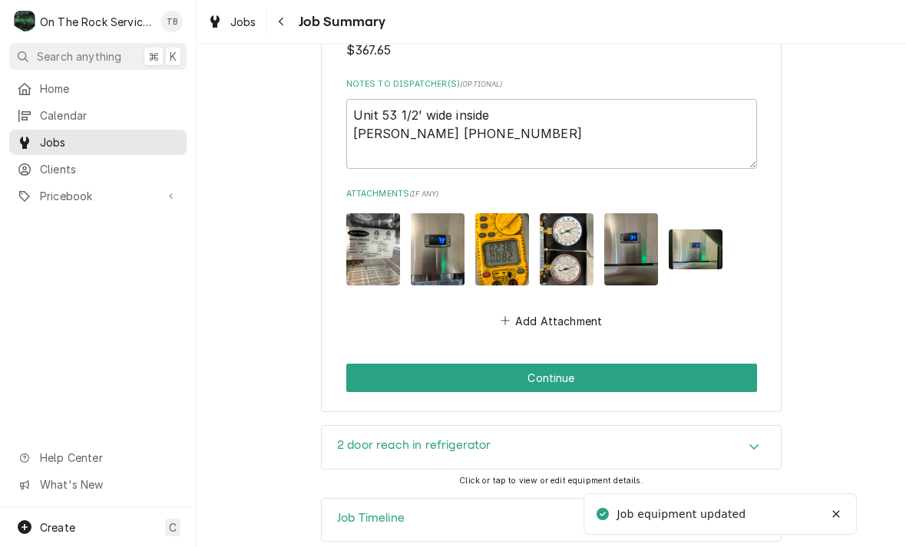
scroll to position [2214, 0]
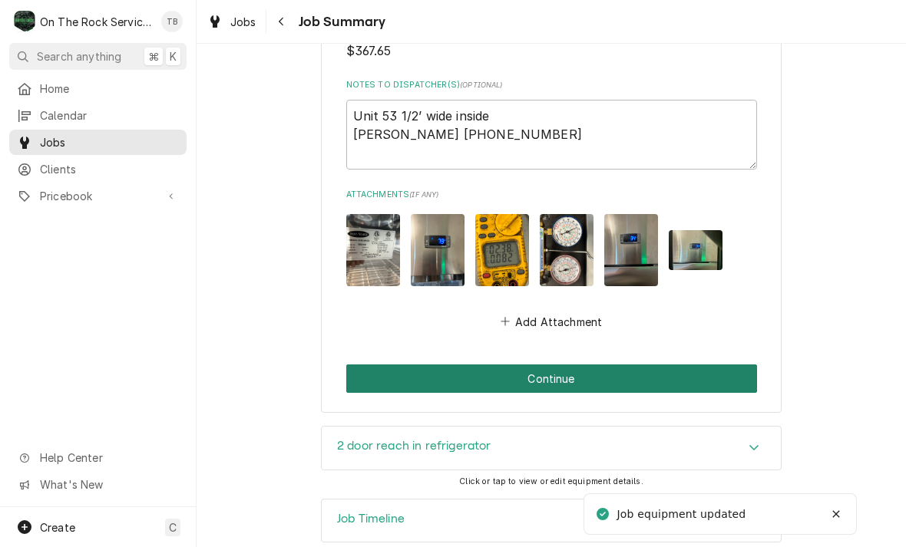
click at [660, 365] on button "Continue" at bounding box center [551, 379] width 411 height 28
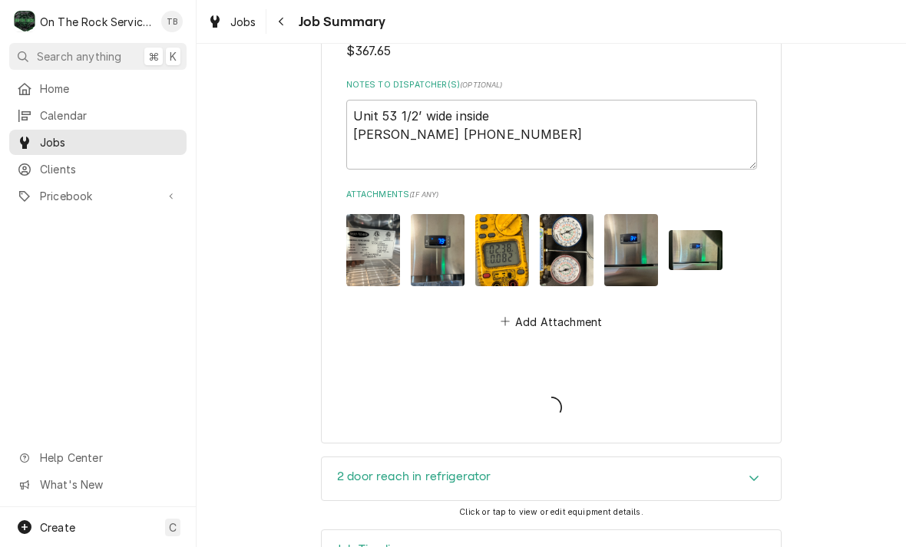
type textarea "x"
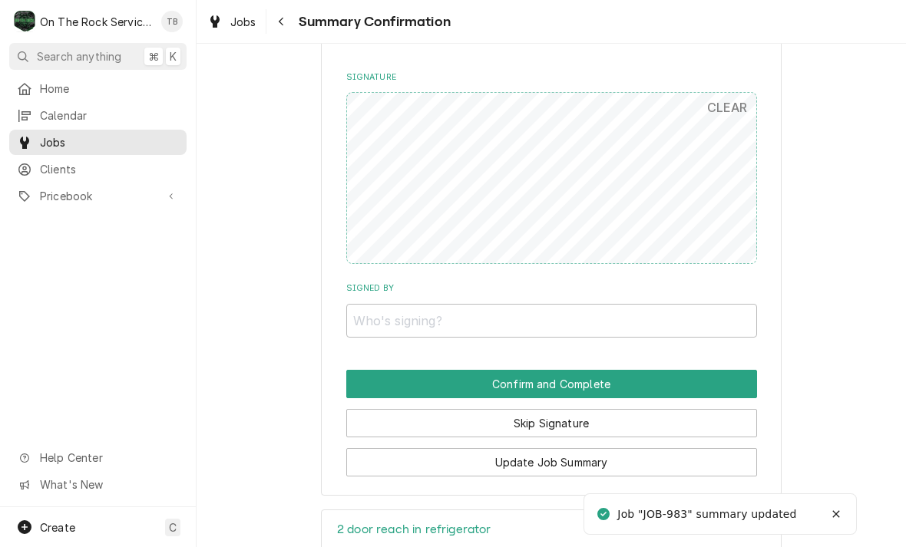
scroll to position [1971, 0]
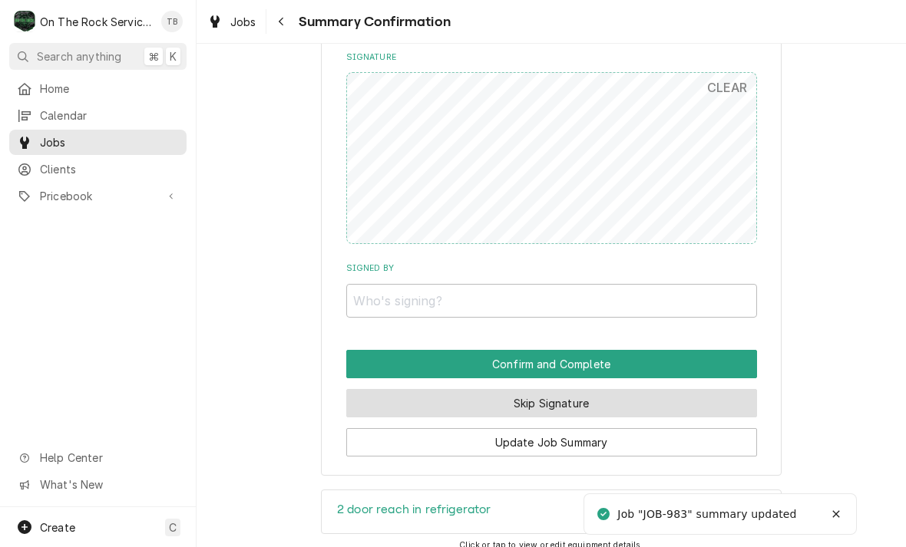
click at [636, 389] on button "Skip Signature" at bounding box center [551, 403] width 411 height 28
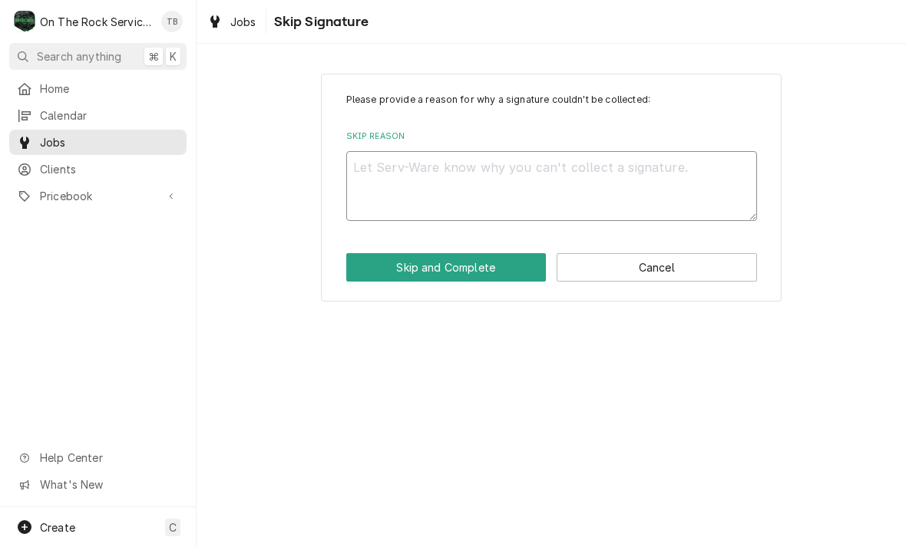
click at [469, 178] on textarea "Skip Reason" at bounding box center [551, 186] width 411 height 70
type textarea "x"
type textarea "N"
type textarea "x"
type textarea "NO"
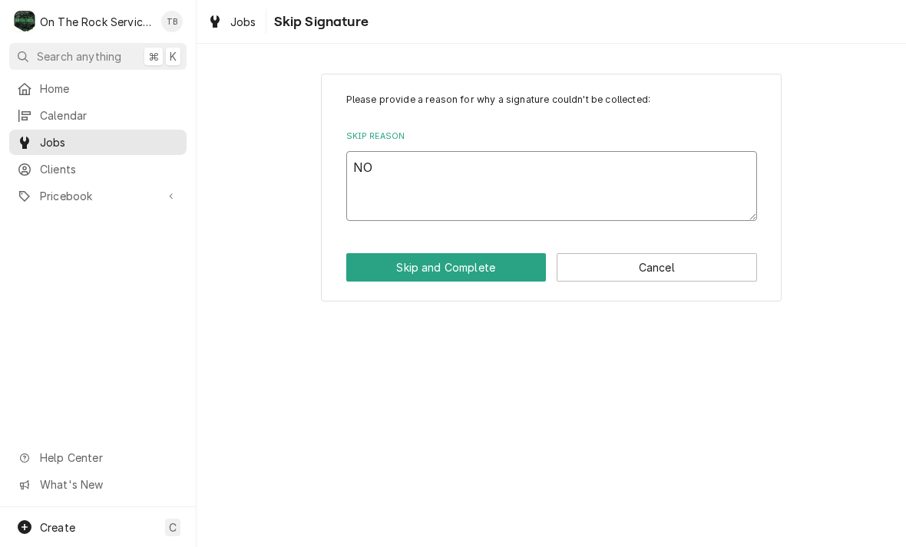
type textarea "x"
type textarea "NO"
type textarea "x"
type textarea "NO O"
type textarea "x"
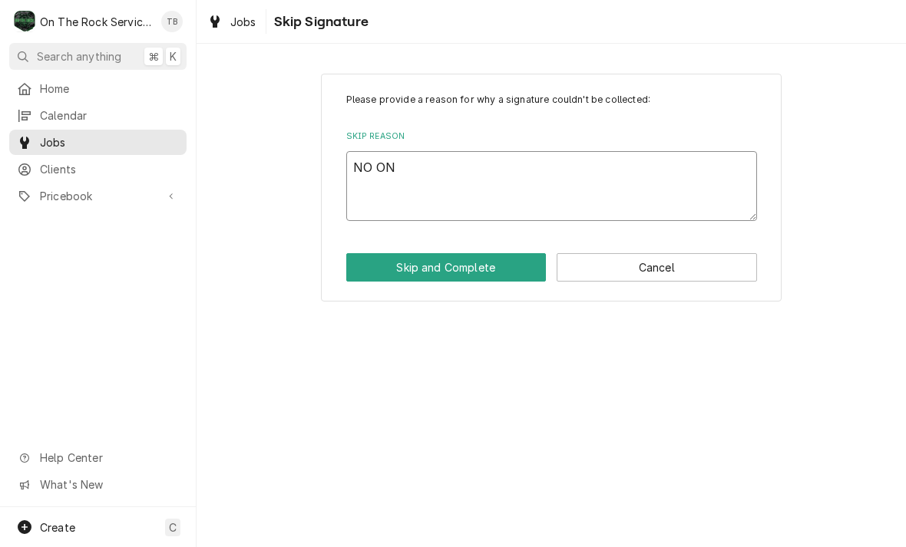
type textarea "NO ONE"
type textarea "x"
type textarea "NO ONE"
type textarea "x"
type textarea "NO ONE A"
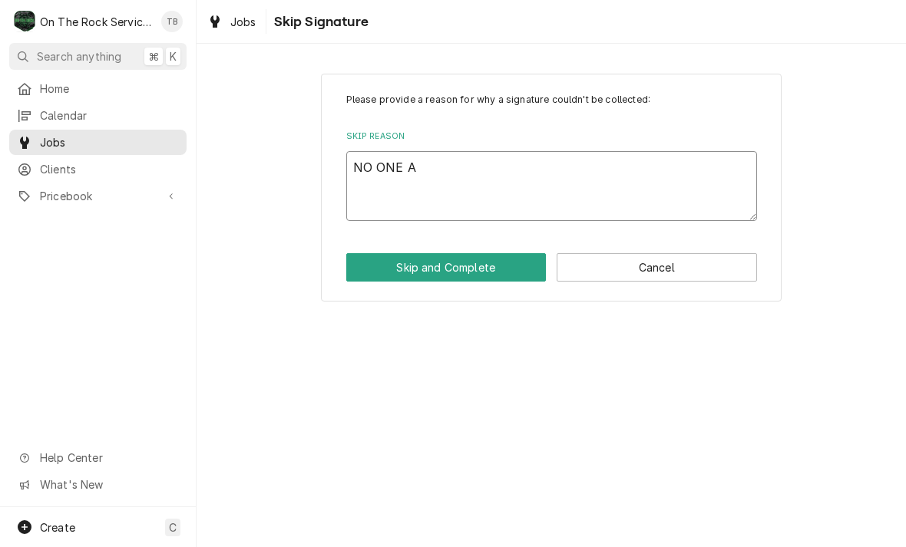
type textarea "x"
type textarea "NO ONE AV"
type textarea "x"
type textarea "NO ONE AVA"
type textarea "x"
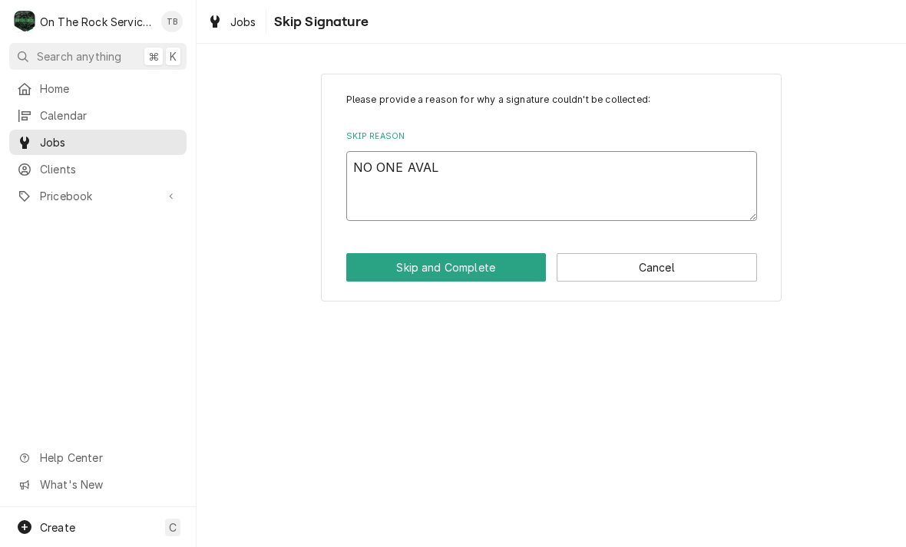
type textarea "NO ONE AVALI"
type textarea "x"
type textarea "NO ONE AVALIA"
type textarea "x"
type textarea "NO ONE AVALIAA"
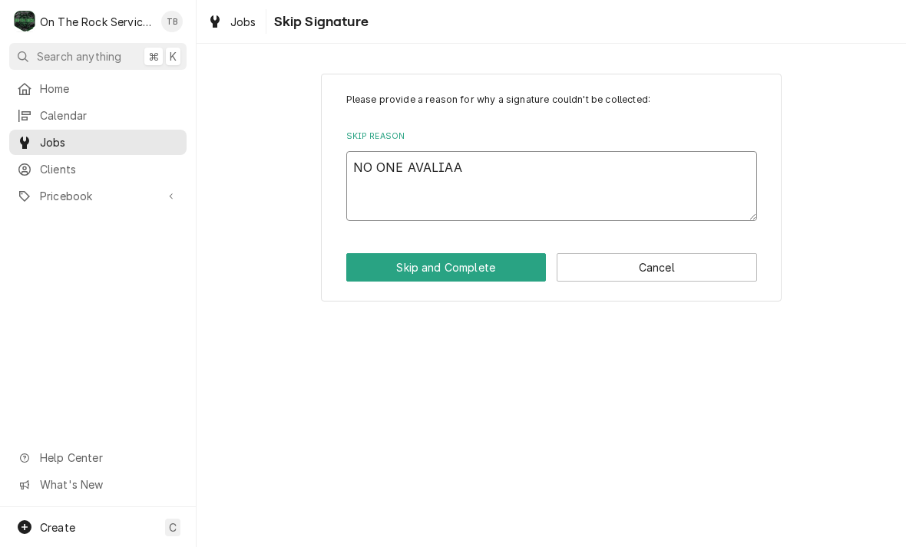
type textarea "x"
type textarea "NO ONE AVALIAABL"
type textarea "x"
type textarea "NO ONE AVALIAABLE"
type textarea "x"
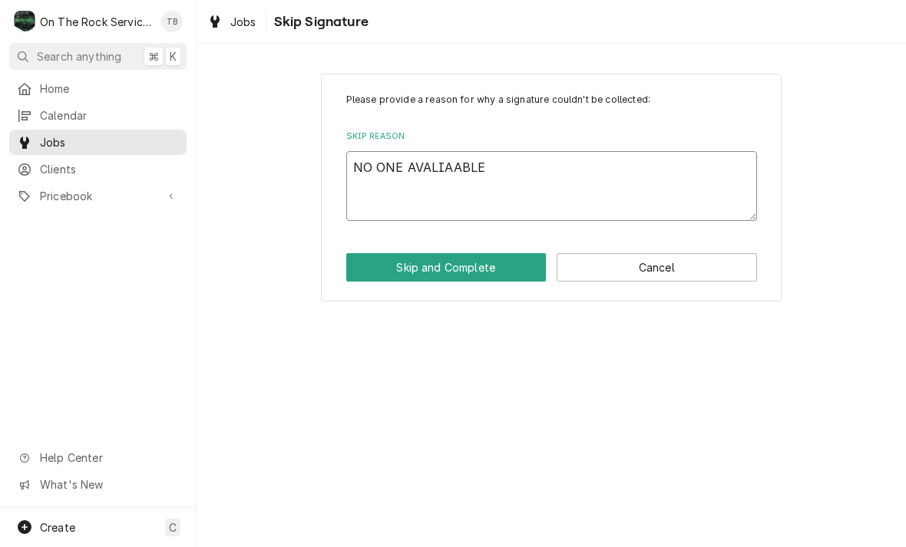
type textarea "NO ONE AVALIAABLE"
click at [436, 169] on textarea "NO ONE AVALIAABLE" at bounding box center [551, 186] width 411 height 70
type textarea "x"
type textarea "NO ONE AVAILABLE"
click at [405, 278] on button "Skip and Complete" at bounding box center [446, 267] width 200 height 28
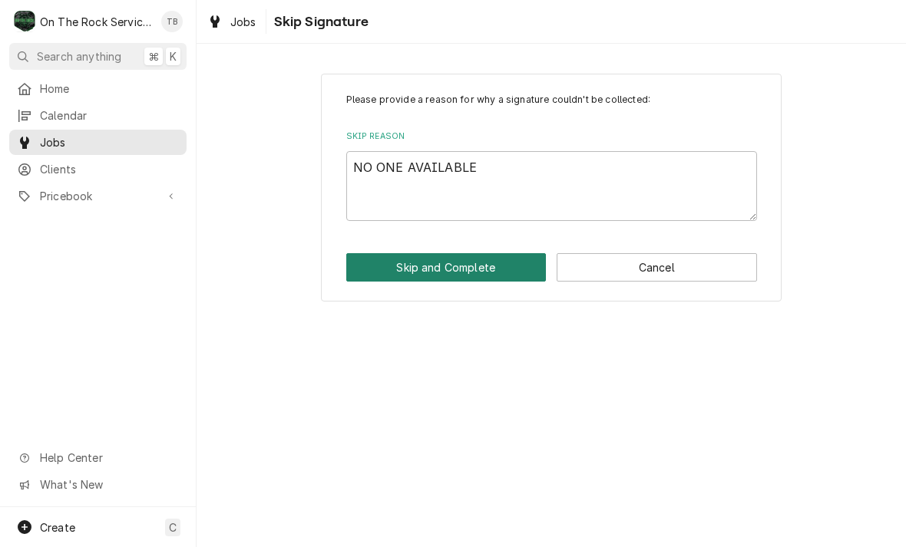
type textarea "x"
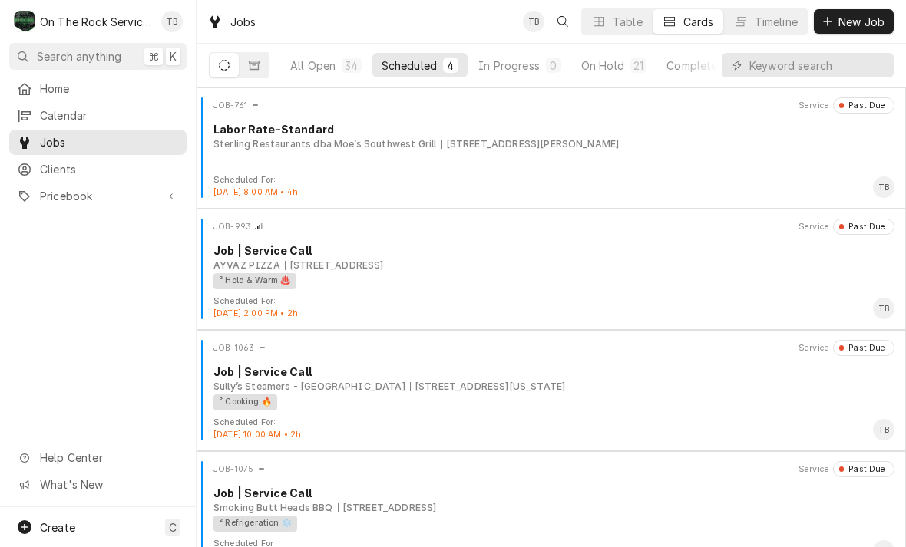
click at [419, 64] on div "Scheduled" at bounding box center [408, 66] width 55 height 16
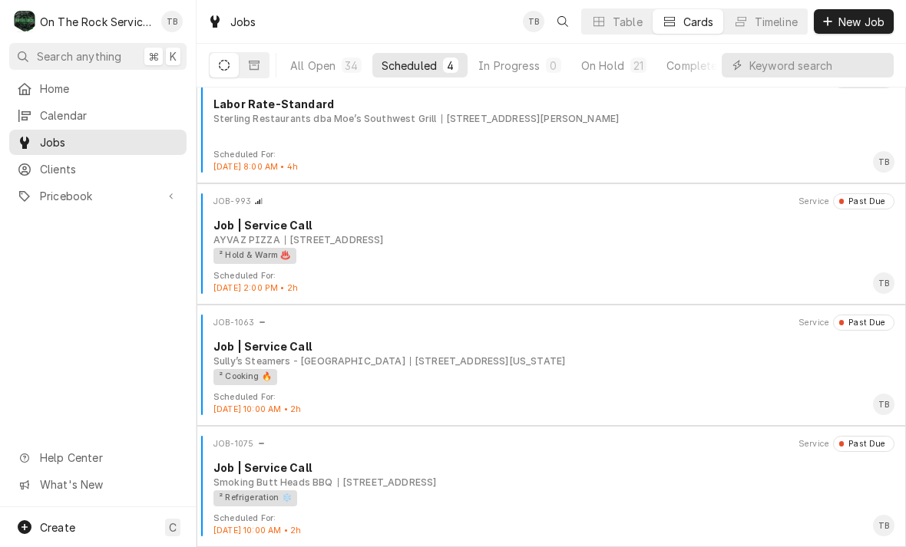
scroll to position [25, 0]
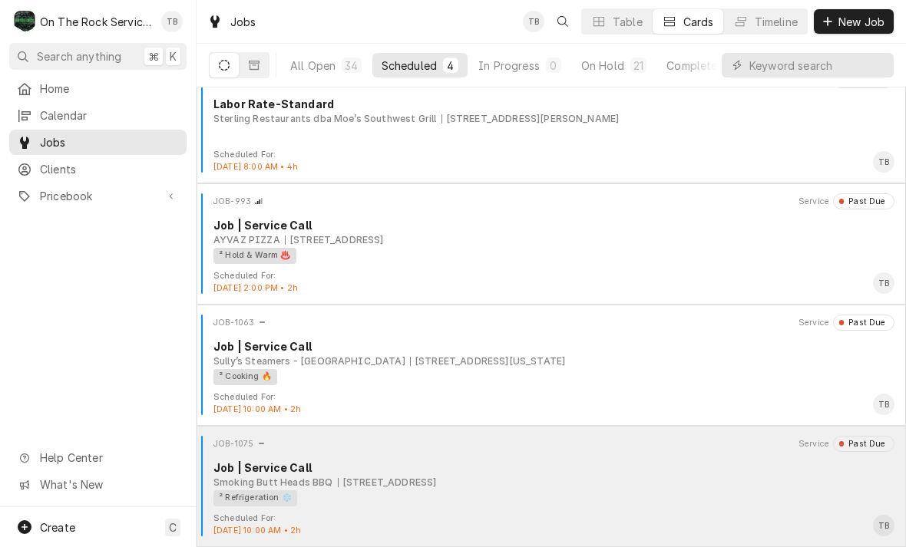
click at [460, 490] on div "² Refrigeration ❄️" at bounding box center [548, 498] width 670 height 16
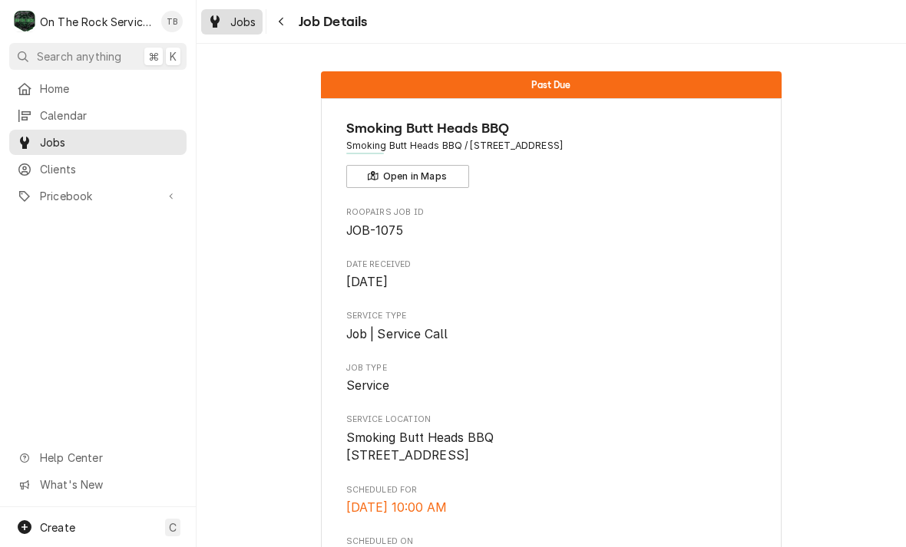
click at [230, 21] on span "Jobs" at bounding box center [243, 22] width 26 height 16
